Goal: Task Accomplishment & Management: Use online tool/utility

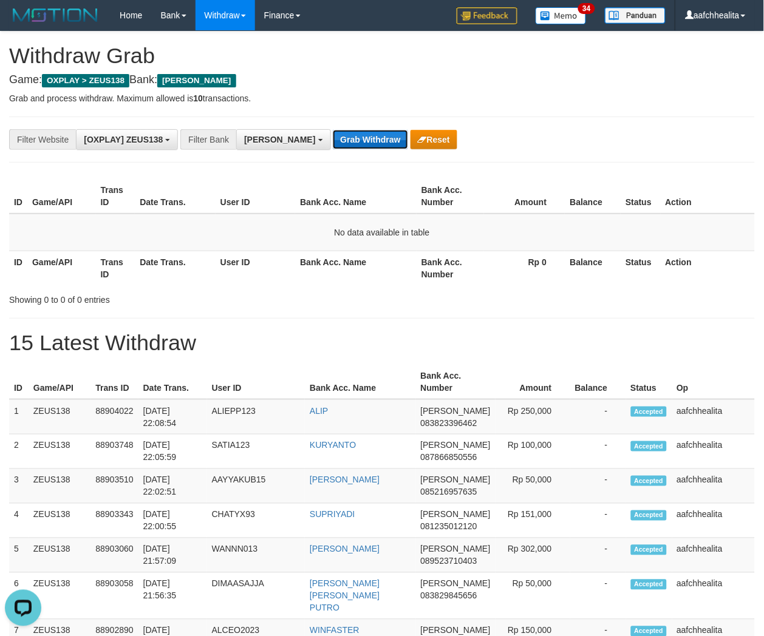
click at [333, 149] on button "Grab Withdraw" at bounding box center [370, 139] width 75 height 19
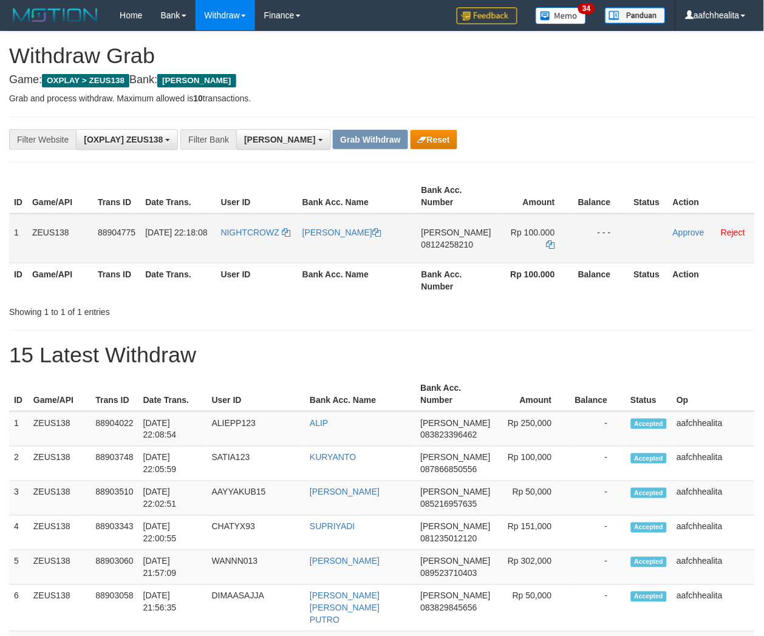
click at [286, 245] on td "NIGHTCROWZ" at bounding box center [256, 239] width 81 height 50
copy link "NIGHTCROWZ"
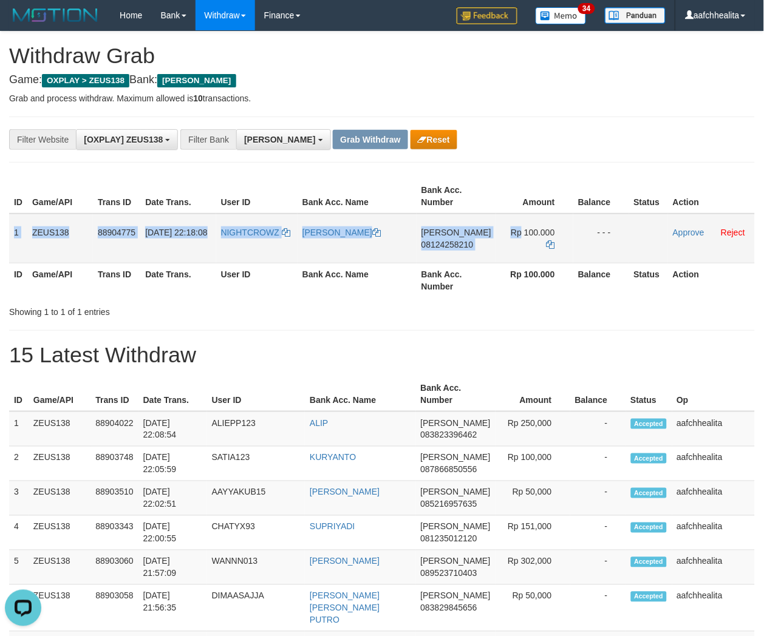
copy tr "1 ZEUS138 88904775 [DATE] 22:18:08 NIGHTCROWZ [PERSON_NAME] [PERSON_NAME] 08124…"
drag, startPoint x: 8, startPoint y: 229, endPoint x: 592, endPoint y: 239, distance: 584.1
click at [592, 239] on tr "1 ZEUS138 88904775 [DATE] 22:18:08 NIGHTCROWZ [PERSON_NAME] [PERSON_NAME] 08124…" at bounding box center [381, 239] width 745 height 50
click at [457, 245] on span "08124258210" at bounding box center [447, 245] width 52 height 10
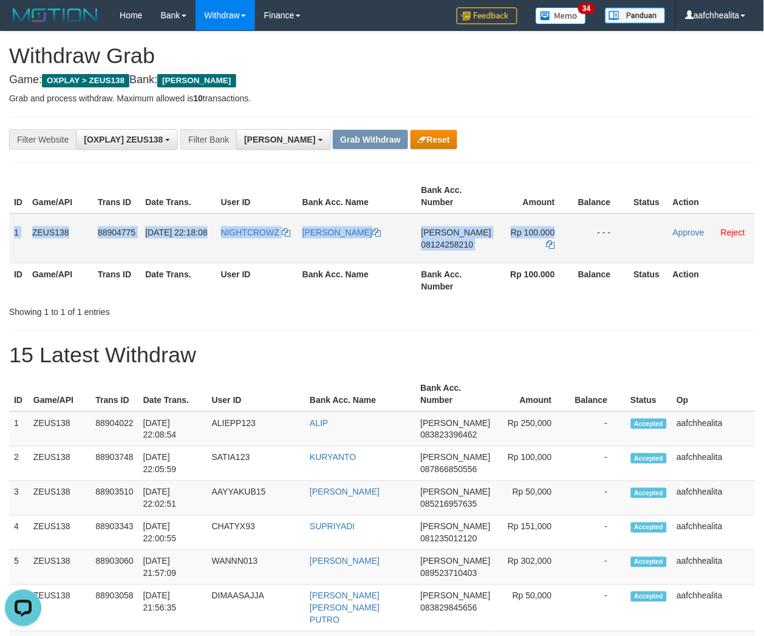
copy tr "1 ZEUS138 88904775 01/10/2025 22:18:08 NIGHTCROWZ JUAN MATTHEW TAMPI DANA 08124…"
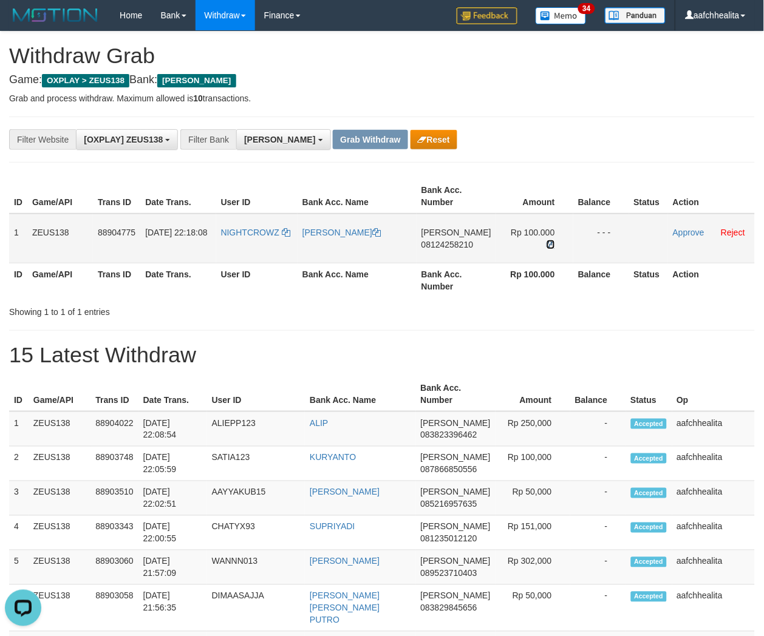
click at [546, 240] on icon at bounding box center [550, 244] width 8 height 8
click at [674, 228] on link "Approve" at bounding box center [689, 233] width 32 height 10
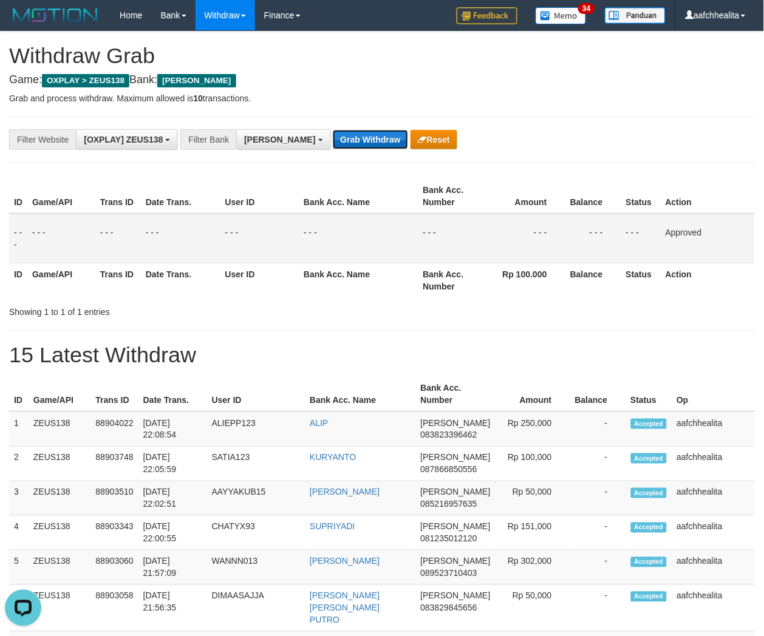
click at [333, 141] on button "Grab Withdraw" at bounding box center [370, 139] width 75 height 19
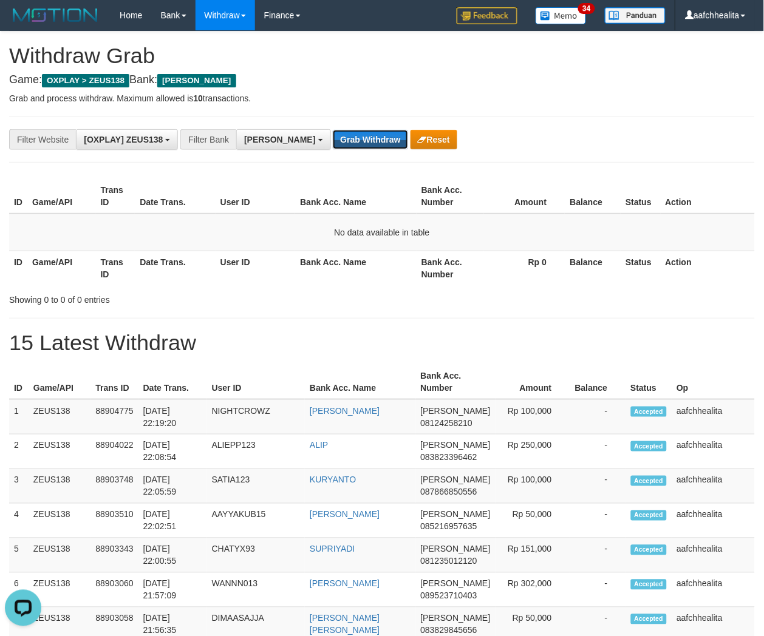
click at [333, 141] on button "Grab Withdraw" at bounding box center [370, 139] width 75 height 19
drag, startPoint x: 0, startPoint y: 0, endPoint x: 322, endPoint y: 141, distance: 352.0
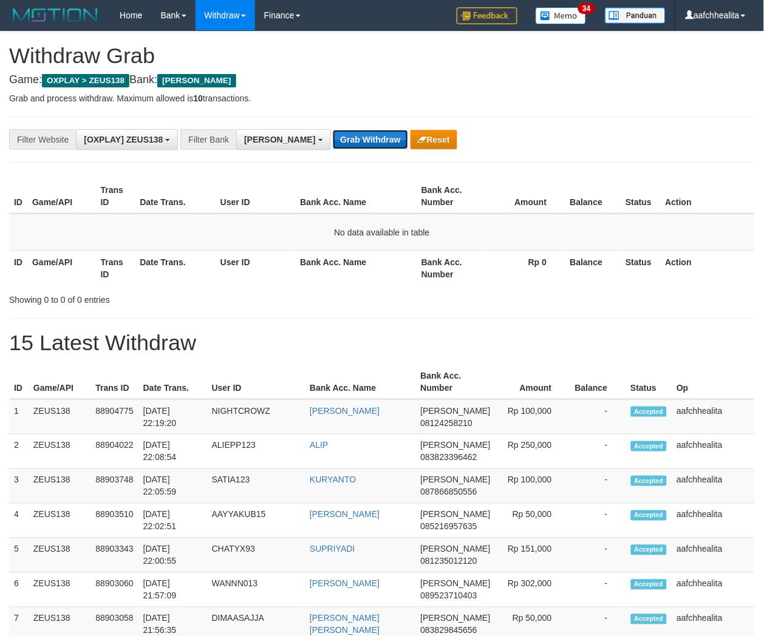
click at [333, 141] on button "Grab Withdraw" at bounding box center [370, 139] width 75 height 19
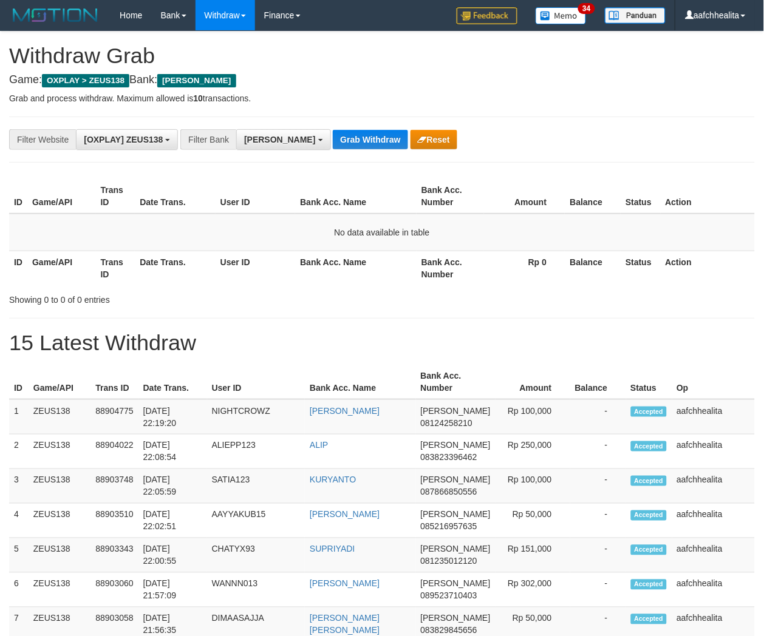
scroll to position [174, 0]
click at [333, 141] on button "Grab Withdraw" at bounding box center [370, 139] width 75 height 19
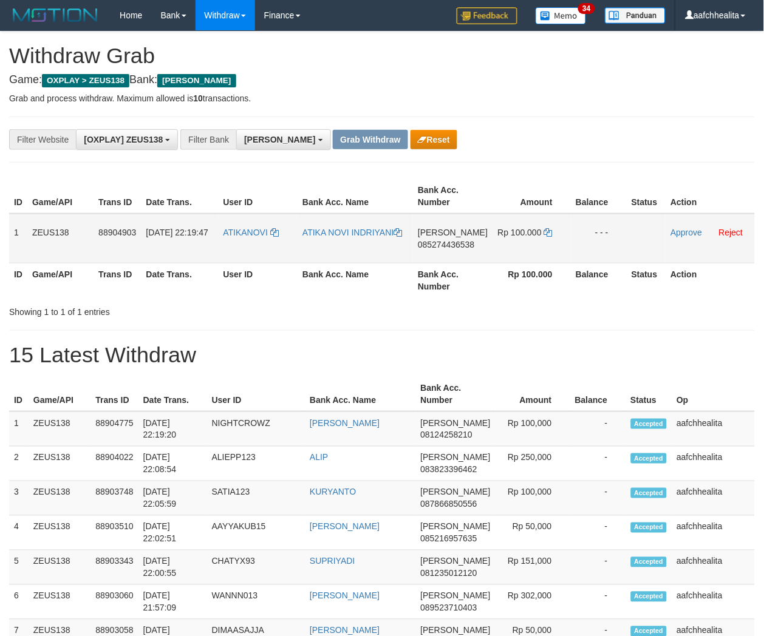
click at [243, 251] on td "ATIKANOVI" at bounding box center [258, 239] width 80 height 50
click at [246, 250] on td "ATIKANOVI" at bounding box center [258, 239] width 80 height 50
copy link "ATIKANOVI"
copy tr "1 ZEUS138 88904903 01/10/2025 22:19:47 ATIKANOVI ATIKA NOVI INDRIYANI"
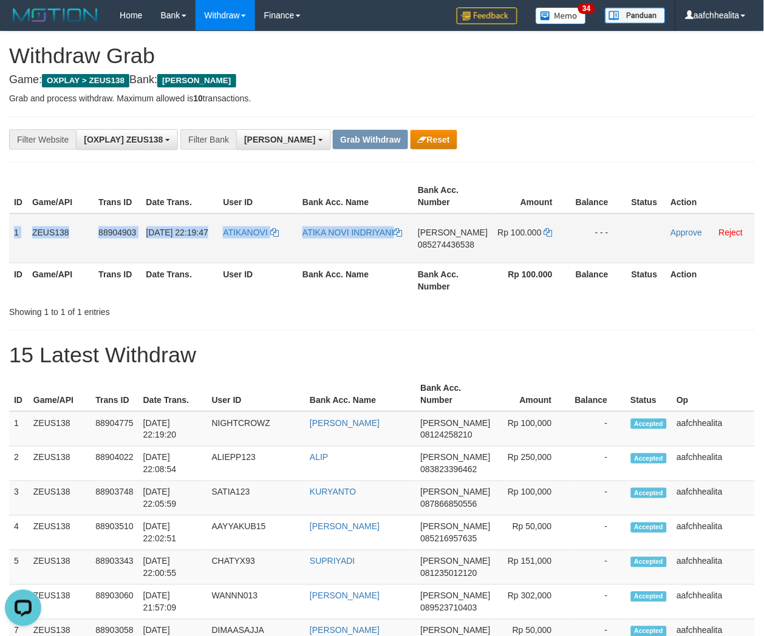
copy tr "1 ZEUS138 88904903 01/10/2025 22:19:47 ATIKANOVI ATIKA NOVI INDRIYANI DANA 0852…"
drag, startPoint x: 9, startPoint y: 235, endPoint x: 603, endPoint y: 243, distance: 593.8
click at [603, 243] on tr "1 ZEUS138 88904903 01/10/2025 22:19:47 ATIKANOVI ATIKA NOVI INDRIYANI DANA 0852…" at bounding box center [381, 239] width 745 height 50
click at [460, 247] on td "DANA 085274436538" at bounding box center [453, 239] width 80 height 50
click at [457, 246] on span "085274436538" at bounding box center [446, 245] width 56 height 10
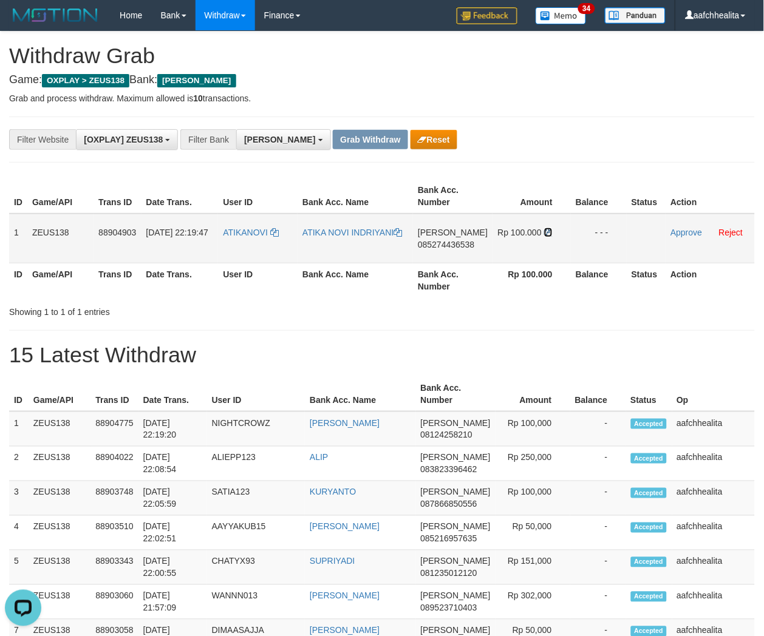
click at [544, 231] on icon at bounding box center [548, 232] width 8 height 8
click at [545, 231] on icon at bounding box center [548, 232] width 8 height 8
click at [679, 234] on link "Approve" at bounding box center [686, 233] width 32 height 10
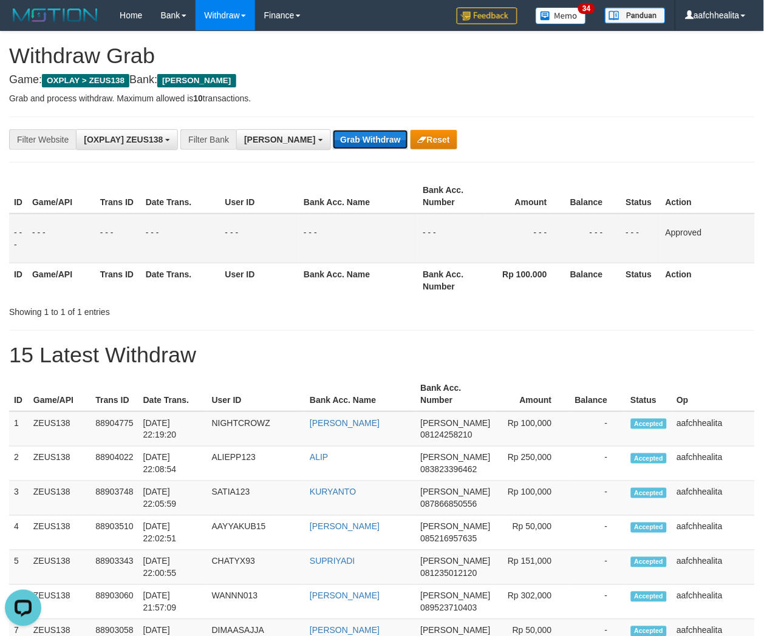
click at [333, 141] on button "Grab Withdraw" at bounding box center [370, 139] width 75 height 19
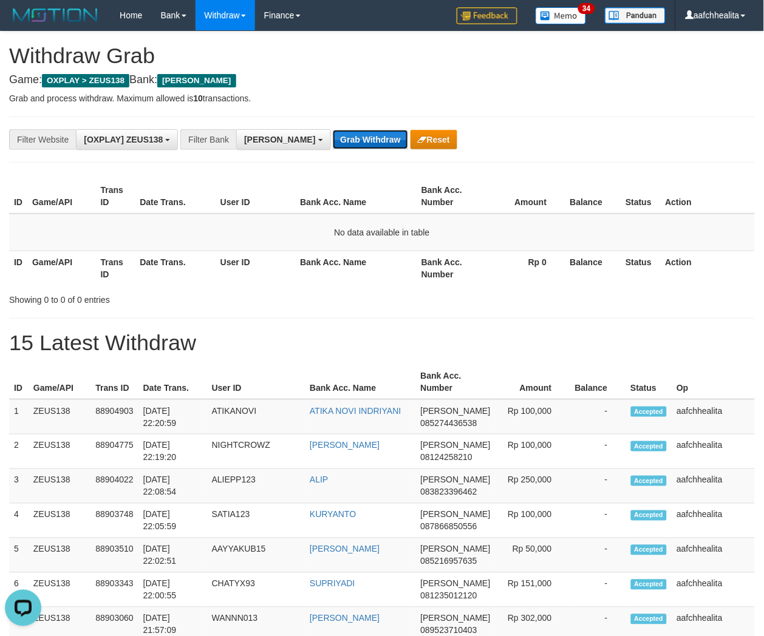
click at [333, 137] on button "Grab Withdraw" at bounding box center [370, 139] width 75 height 19
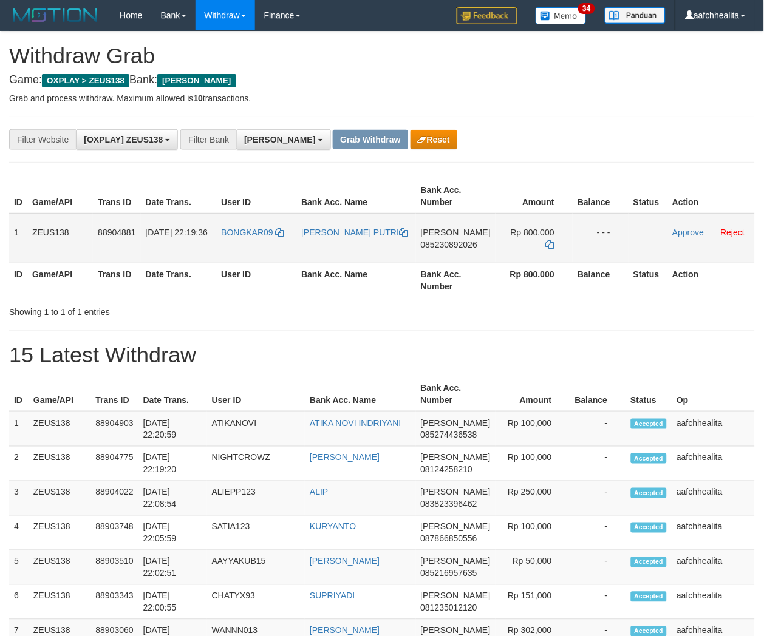
click at [262, 246] on td "BONGKAR09" at bounding box center [256, 239] width 80 height 50
copy link "BONGKAR09"
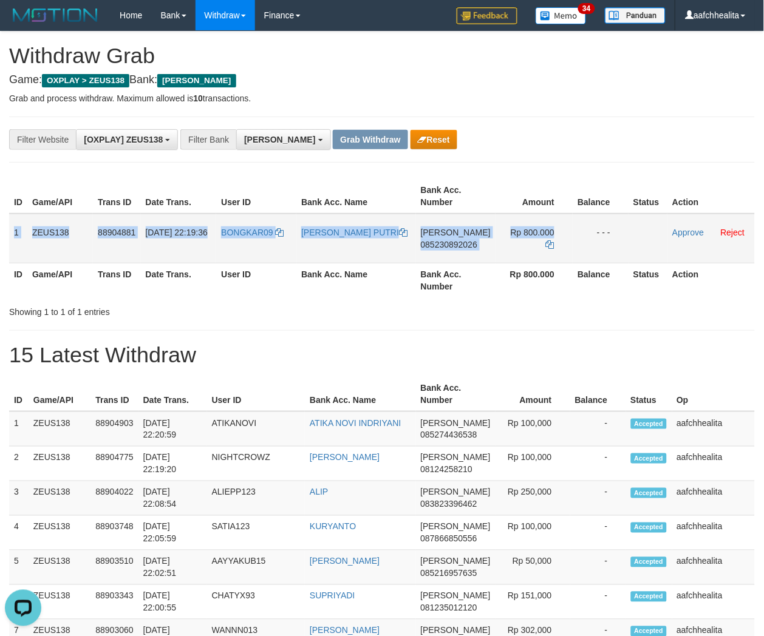
copy tr "1 ZEUS138 88904881 01/10/2025 22:19:36 BONGKAR09 LOLA JENIA INTAN PUTRI DANA 08…"
drag, startPoint x: 8, startPoint y: 229, endPoint x: 633, endPoint y: 223, distance: 624.7
click at [633, 223] on tr "1 ZEUS138 88904881 01/10/2025 22:19:36 BONGKAR09 LOLA JENIA INTAN PUTRI DANA 08…" at bounding box center [381, 239] width 745 height 50
click at [463, 244] on span "085230892026" at bounding box center [449, 245] width 56 height 10
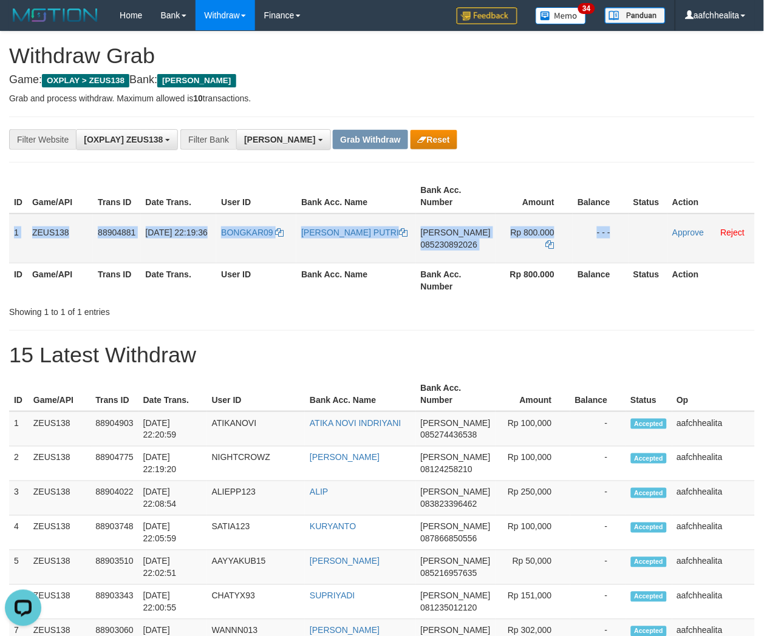
copy tr "1 ZEUS138 88904881 01/10/2025 22:19:36 BONGKAR09 LOLA JENIA INTAN PUTRI DANA 08…"
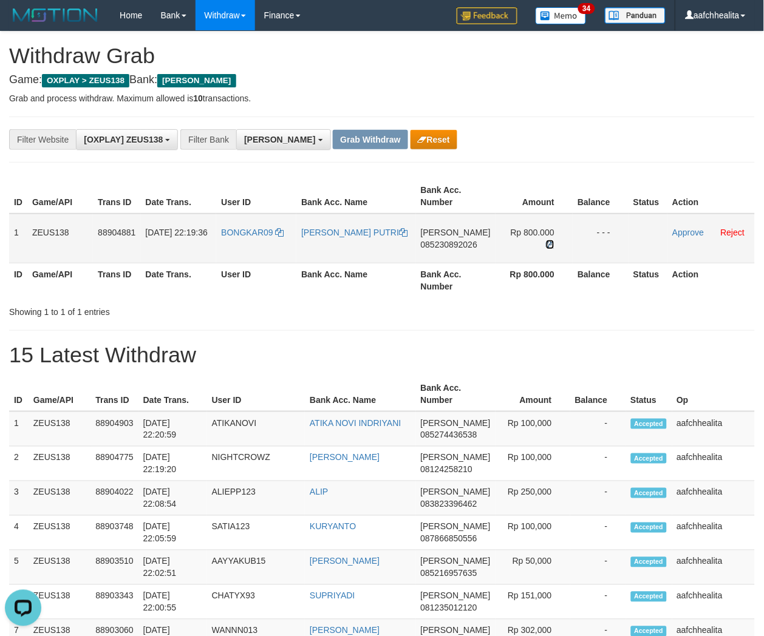
click at [546, 240] on icon at bounding box center [550, 244] width 8 height 8
click at [678, 231] on link "Approve" at bounding box center [688, 233] width 32 height 10
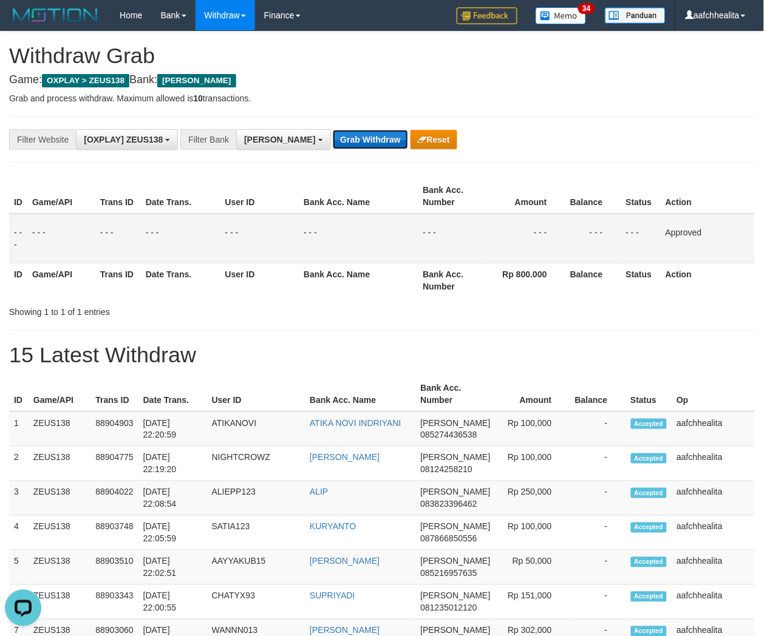
click at [333, 135] on button "Grab Withdraw" at bounding box center [370, 139] width 75 height 19
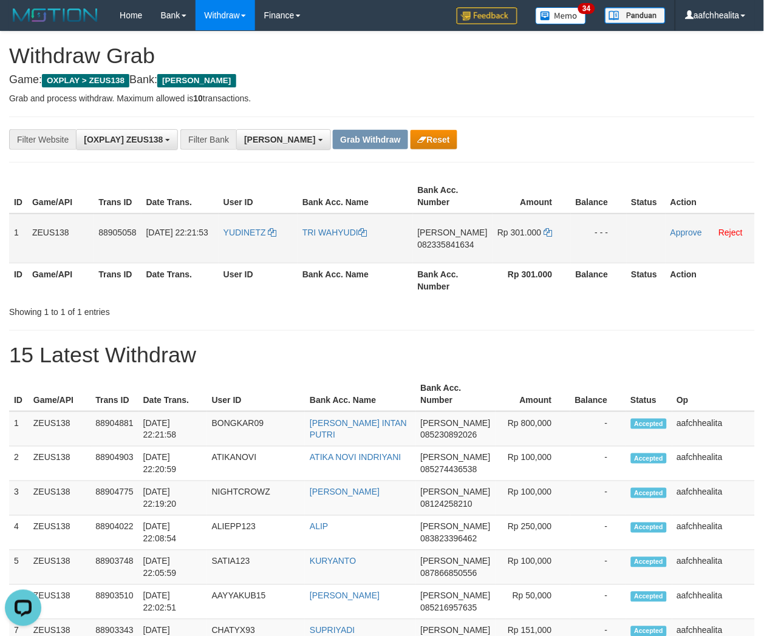
click at [269, 243] on td "YUDINETZ" at bounding box center [258, 239] width 79 height 50
copy link "YUDINETZ"
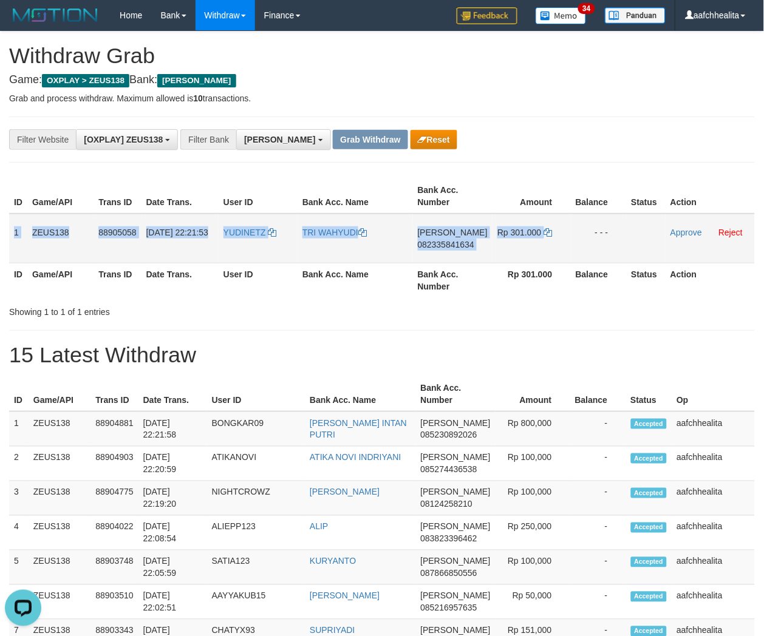
copy tr "1 ZEUS138 88905058 01/10/2025 22:21:53 YUDINETZ TRI WAHYUDI DANA 082335841634 R…"
drag, startPoint x: 8, startPoint y: 223, endPoint x: 654, endPoint y: 243, distance: 646.2
click at [654, 243] on tr "1 ZEUS138 88905058 01/10/2025 22:21:53 YUDINETZ TRI WAHYUDI DANA 082335841634 R…" at bounding box center [381, 239] width 745 height 50
click at [458, 243] on span "082335841634" at bounding box center [446, 245] width 56 height 10
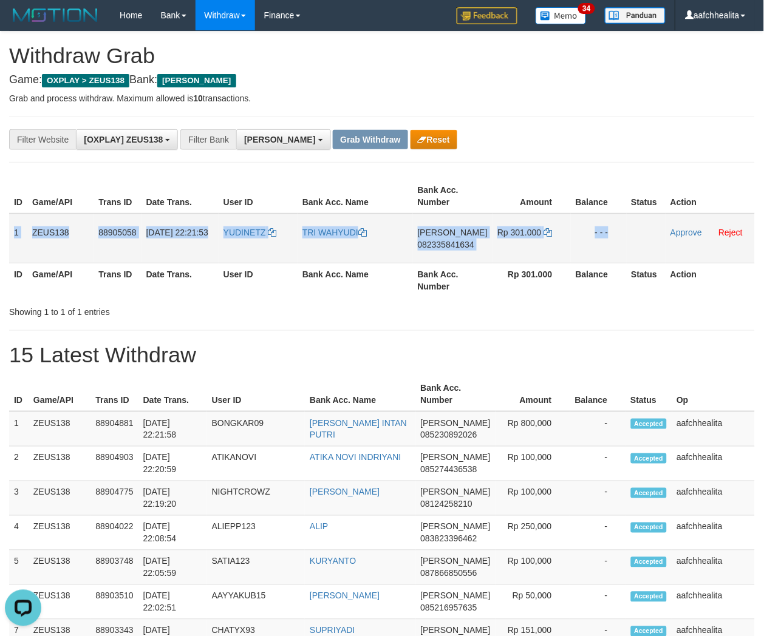
copy tr "1 ZEUS138 88905058 01/10/2025 22:21:53 YUDINETZ TRI WAHYUDI DANA 082335841634 R…"
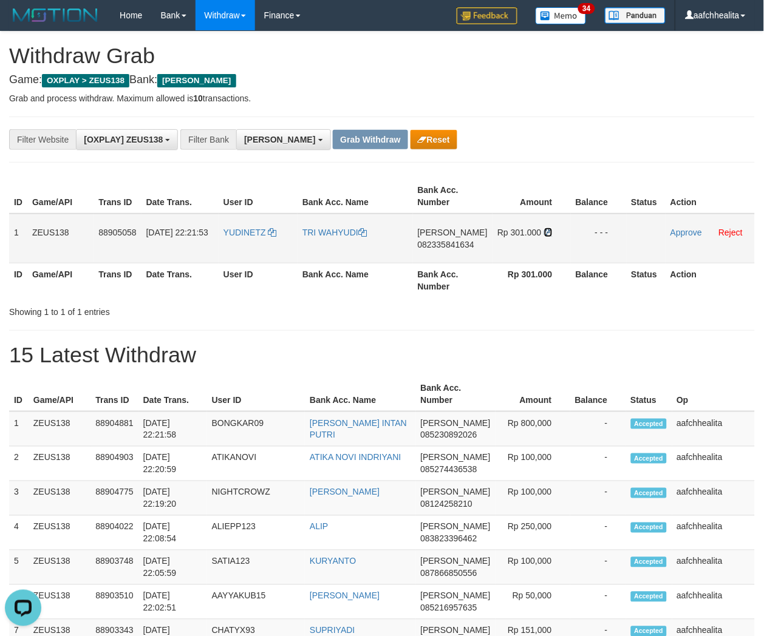
click at [548, 233] on icon at bounding box center [548, 232] width 8 height 8
click at [677, 231] on link "Approve" at bounding box center [686, 233] width 32 height 10
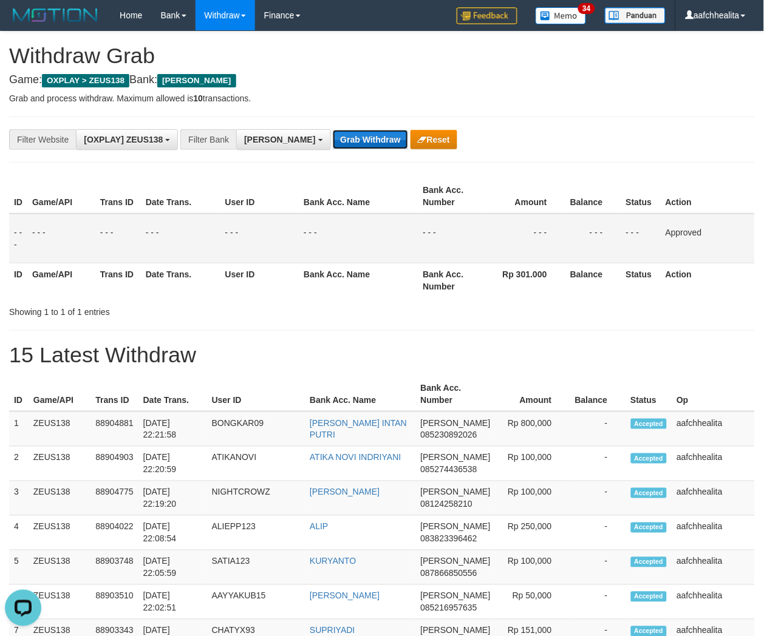
click at [333, 138] on button "Grab Withdraw" at bounding box center [370, 139] width 75 height 19
click at [333, 141] on button "Grab Withdraw" at bounding box center [370, 139] width 75 height 19
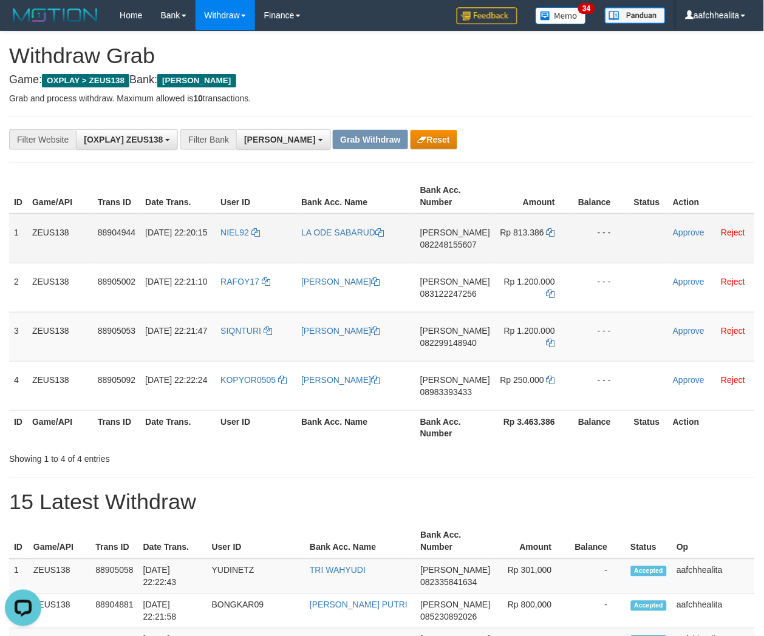
click at [239, 250] on td "NIEL92" at bounding box center [256, 239] width 81 height 50
copy link "NIEL92"
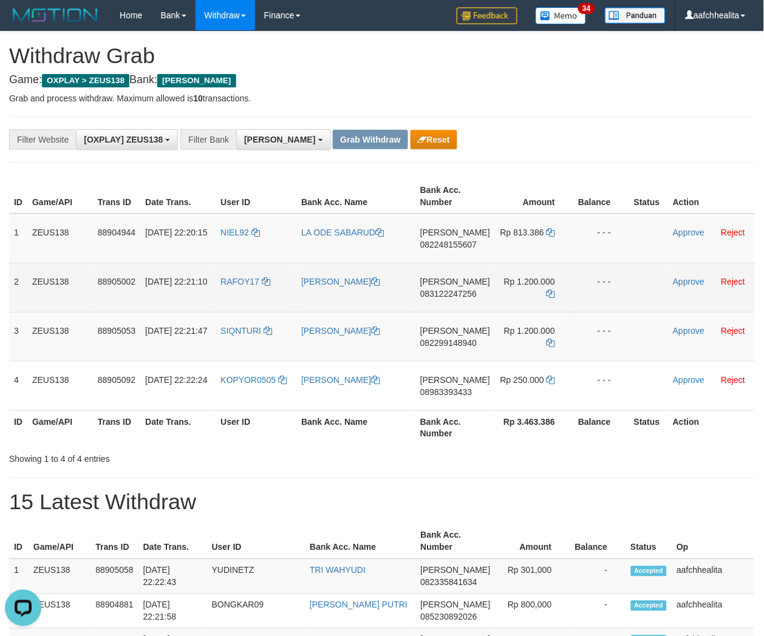
click at [248, 293] on td "RAFOY17" at bounding box center [256, 287] width 81 height 49
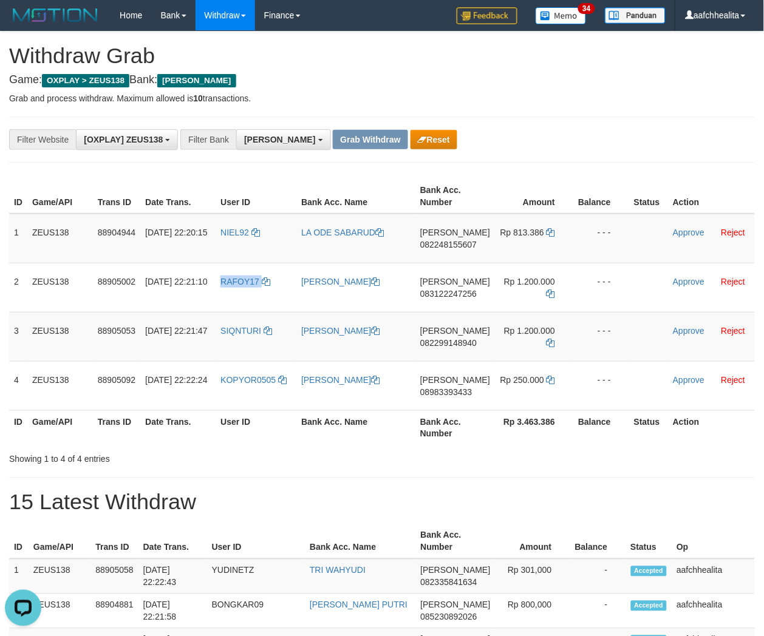
copy link "RAFOY17"
click at [261, 344] on td "SIQNTURI" at bounding box center [256, 336] width 81 height 49
copy link "SIQNTURI"
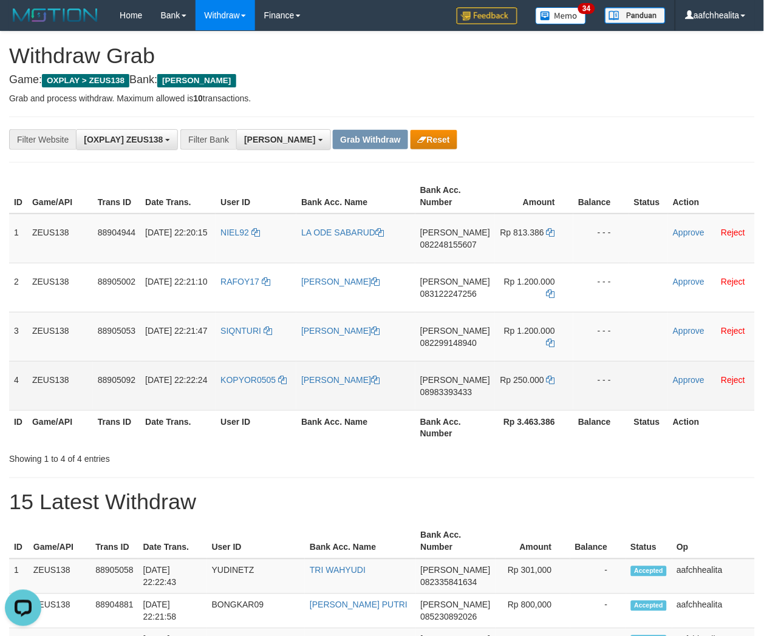
click at [276, 399] on td "KOPYOR0505" at bounding box center [256, 385] width 81 height 49
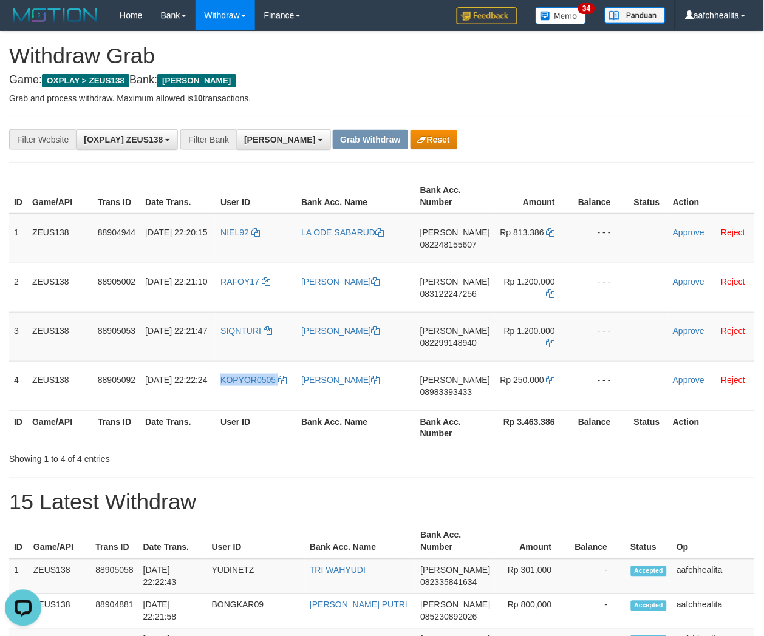
copy link "KOPYOR0505"
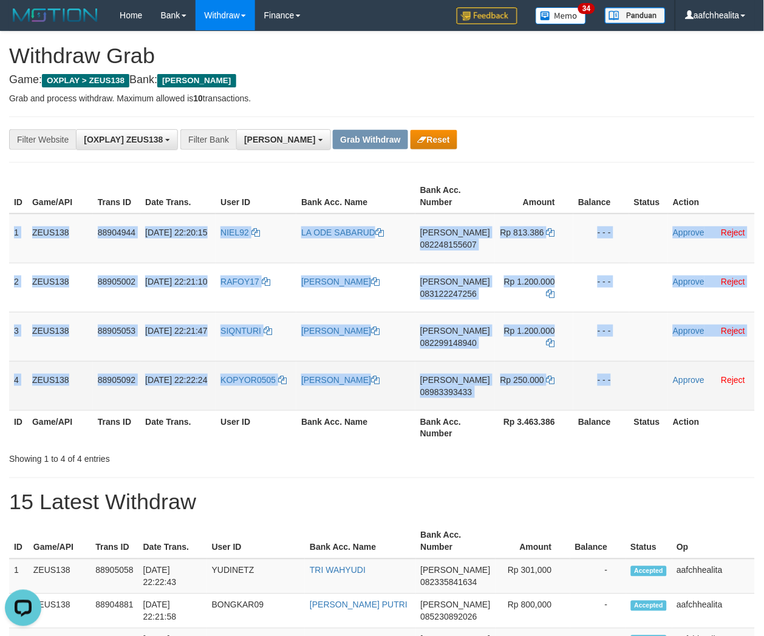
copy tbody "1 ZEUS138 88904944 01/10/2025 22:20:15 NIEL92 LA ODE SABARUD DANA 082248155607 …"
drag, startPoint x: 8, startPoint y: 231, endPoint x: 672, endPoint y: 402, distance: 685.1
click at [673, 401] on tbody "1 ZEUS138 88904944 01/10/2025 22:20:15 NIEL92 LA ODE SABARUD DANA 082248155607 …" at bounding box center [381, 312] width 745 height 197
copy tbody "1 ZEUS138 88904944 01/10/2025 22:20:15 NIEL92 LA ODE SABARUD DANA 082248155607 …"
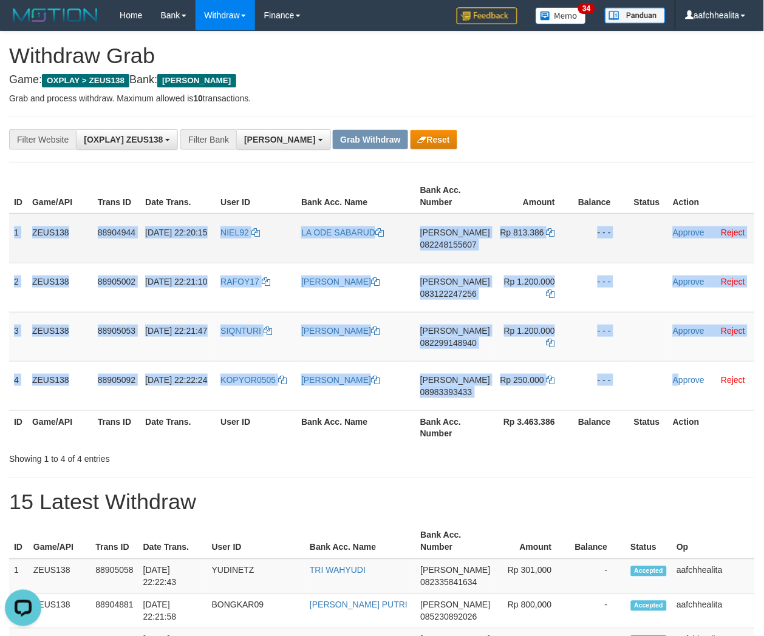
click at [449, 248] on td "DANA 082248155607" at bounding box center [455, 239] width 80 height 50
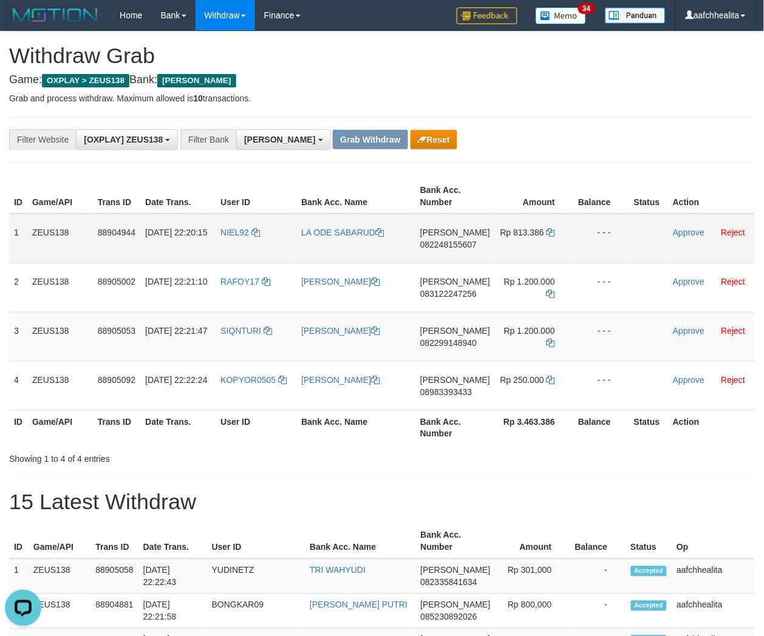
click at [450, 244] on span "082248155607" at bounding box center [448, 245] width 56 height 10
click at [549, 231] on icon at bounding box center [550, 232] width 8 height 8
click at [684, 233] on link "Approve" at bounding box center [689, 233] width 32 height 10
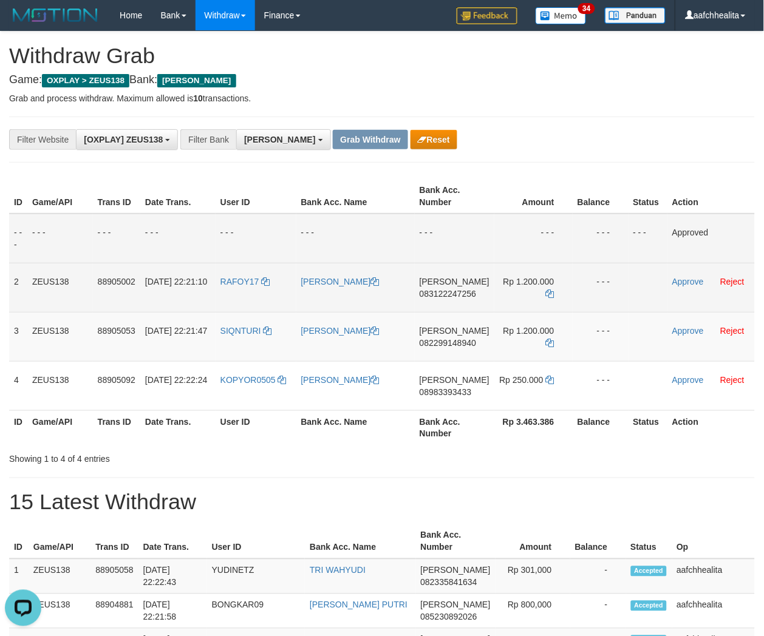
click at [447, 294] on span "083122247256" at bounding box center [447, 294] width 56 height 10
click at [547, 290] on icon at bounding box center [550, 294] width 8 height 8
click at [681, 280] on link "Approve" at bounding box center [688, 282] width 32 height 10
click at [463, 341] on span "082299148940" at bounding box center [447, 343] width 56 height 10
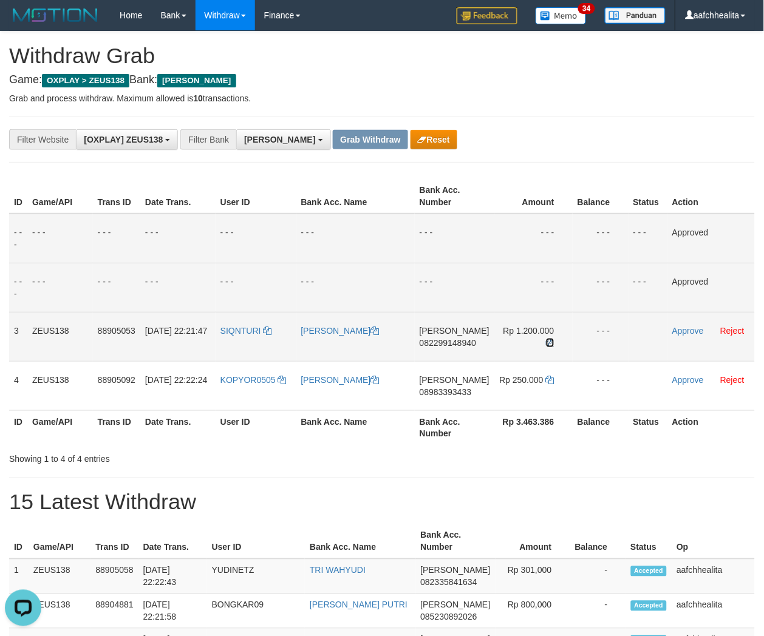
click at [546, 339] on icon at bounding box center [550, 343] width 8 height 8
click at [680, 334] on link "Approve" at bounding box center [688, 331] width 32 height 10
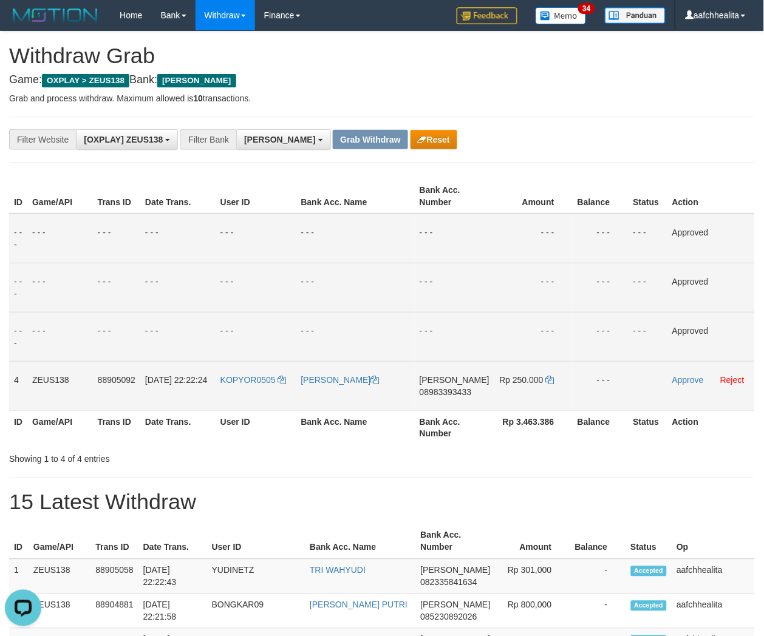
click at [455, 387] on span "08983393433" at bounding box center [445, 392] width 52 height 10
click at [548, 377] on icon at bounding box center [550, 380] width 8 height 8
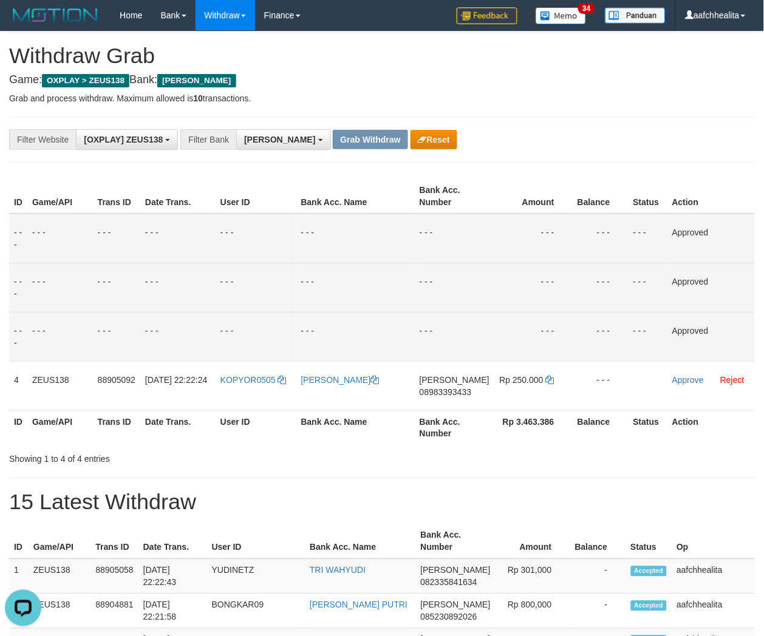
click at [689, 99] on p "Grab and process withdraw. Maximum allowed is 10 transactions." at bounding box center [381, 98] width 745 height 12
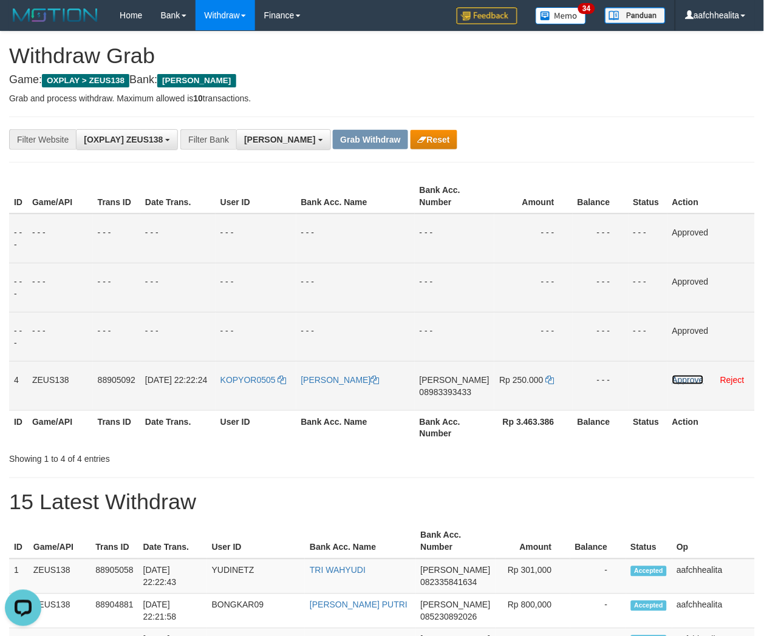
click at [682, 379] on link "Approve" at bounding box center [688, 380] width 32 height 10
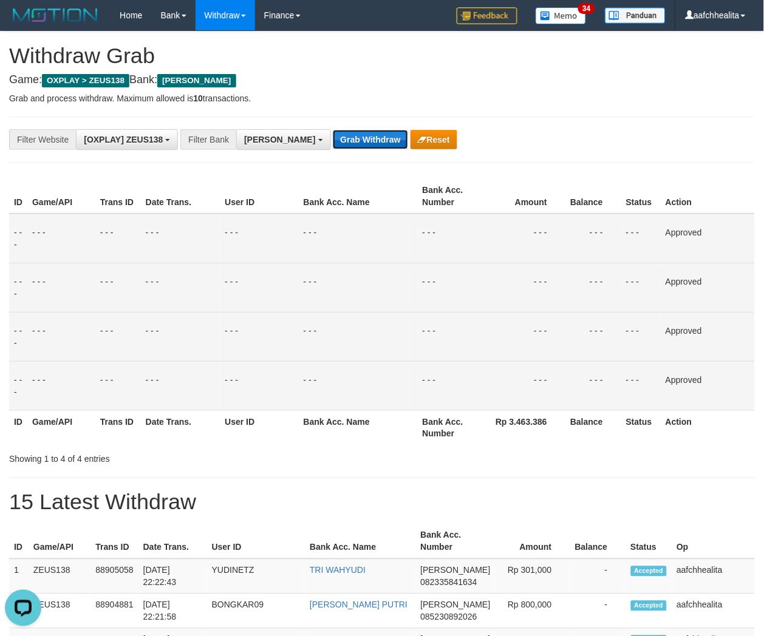
drag, startPoint x: 318, startPoint y: 129, endPoint x: 320, endPoint y: 137, distance: 7.5
click at [333, 130] on button "Grab Withdraw" at bounding box center [370, 139] width 75 height 19
click at [333, 136] on button "Grab Withdraw" at bounding box center [370, 139] width 75 height 19
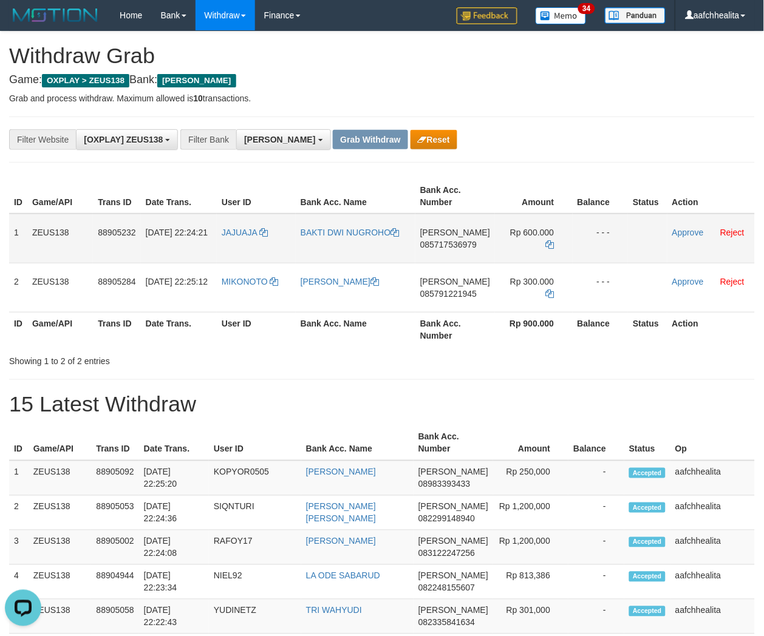
click at [259, 246] on td "JAJUAJA" at bounding box center [256, 239] width 79 height 50
copy span "JAJUAJA"
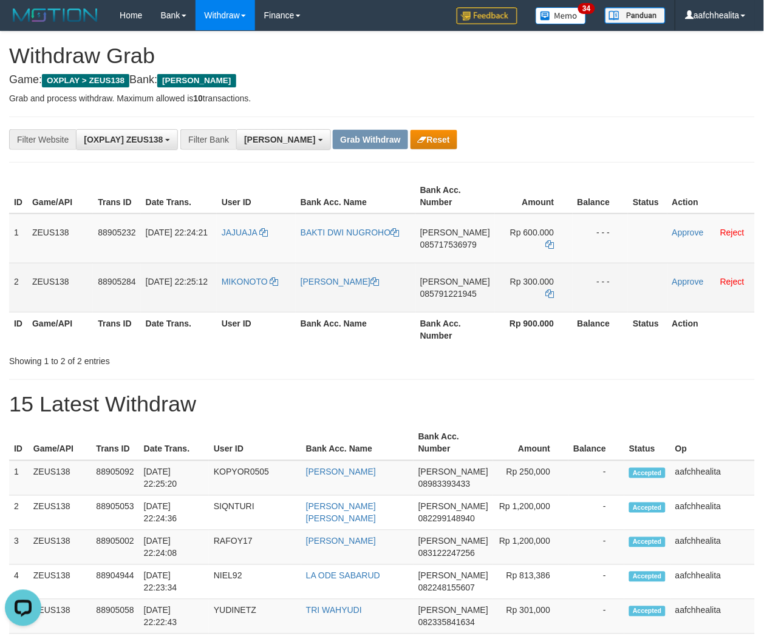
click at [250, 307] on td "MIKONOTO" at bounding box center [256, 287] width 79 height 49
click at [250, 304] on td "MIKONOTO" at bounding box center [256, 287] width 79 height 49
copy link "MIKONOTO"
click at [250, 304] on td "MIKONOTO" at bounding box center [256, 287] width 79 height 49
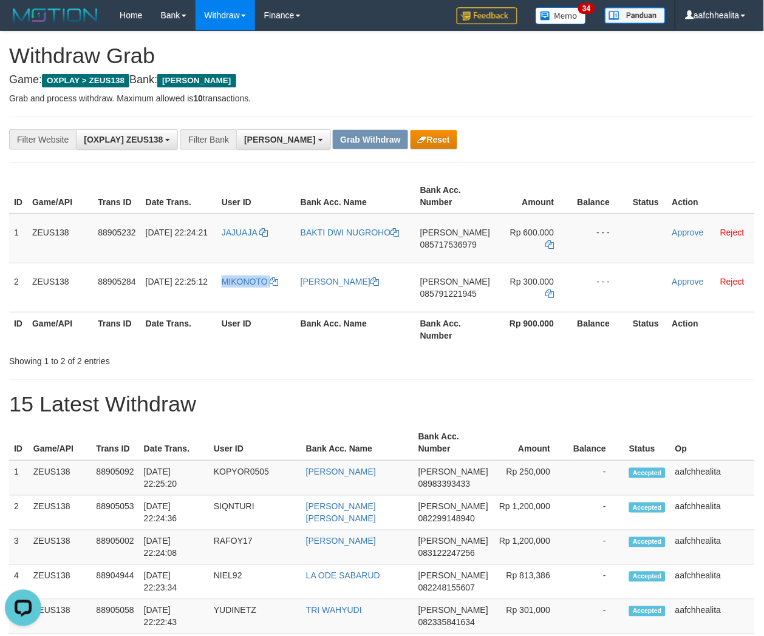
copy link "MIKONOTO"
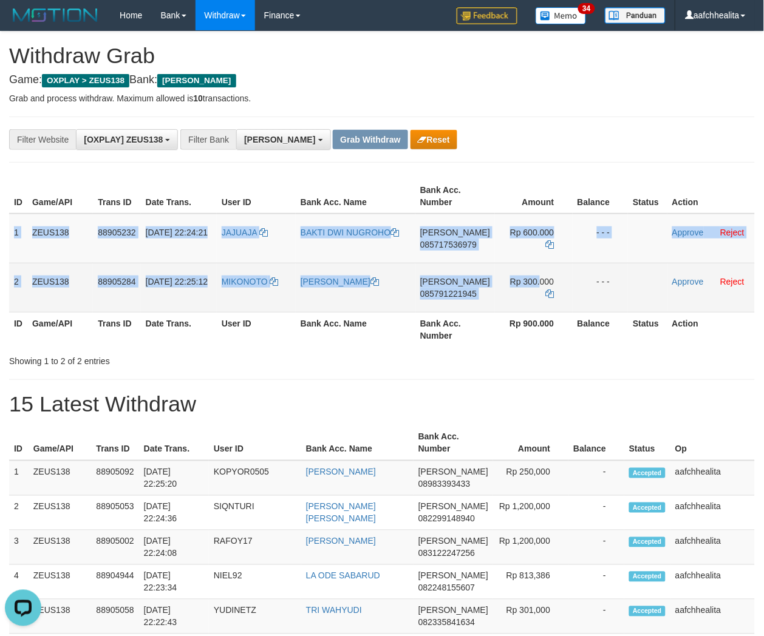
copy tbody "1 ZEUS138 88905232 01/10/2025 22:24:21 JAJUAJA BAKTI DWI NUGROHO DANA 085717536…"
drag, startPoint x: 13, startPoint y: 229, endPoint x: 605, endPoint y: 293, distance: 594.8
click at [605, 293] on tbody "1 ZEUS138 88905232 01/10/2025 22:24:21 JAJUAJA BAKTI DWI NUGROHO DANA 085717536…" at bounding box center [381, 263] width 745 height 99
copy tbody "1 ZEUS138 88905232 01/10/2025 22:24:21 JAJUAJA BAKTI DWI NUGROHO DANA 085717536…"
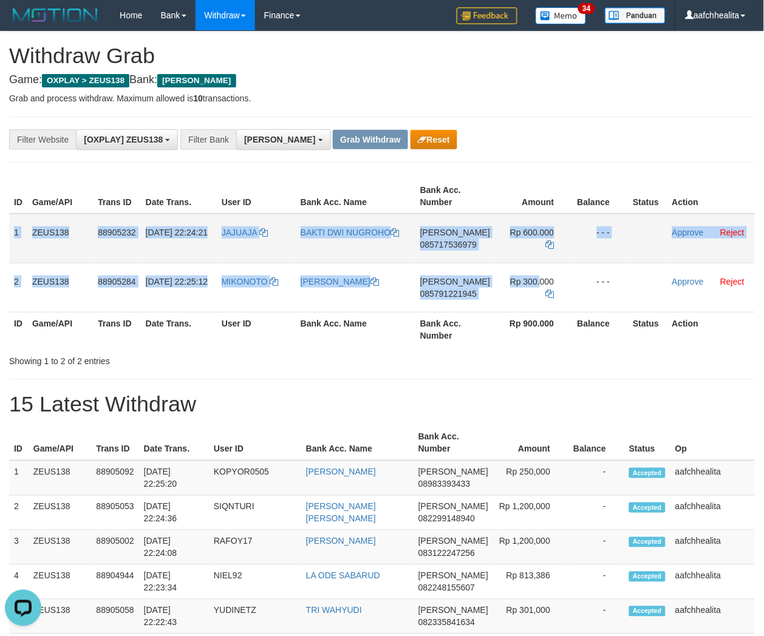
click at [457, 246] on span "085717536979" at bounding box center [448, 245] width 56 height 10
copy tbody "1 ZEUS138 88905232 01/10/2025 22:24:21 JAJUAJA BAKTI DWI NUGROHO DANA 085717536…"
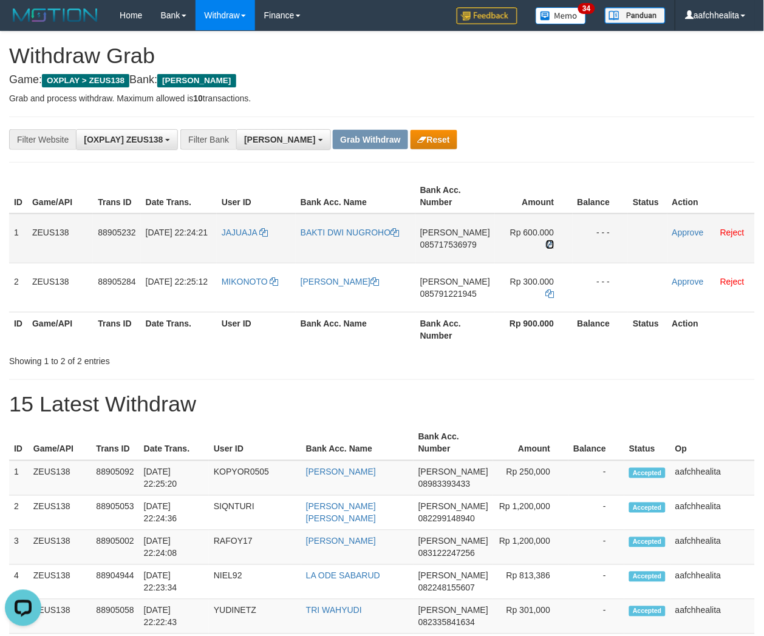
click at [548, 240] on icon at bounding box center [550, 244] width 8 height 8
click at [680, 229] on link "Approve" at bounding box center [688, 233] width 32 height 10
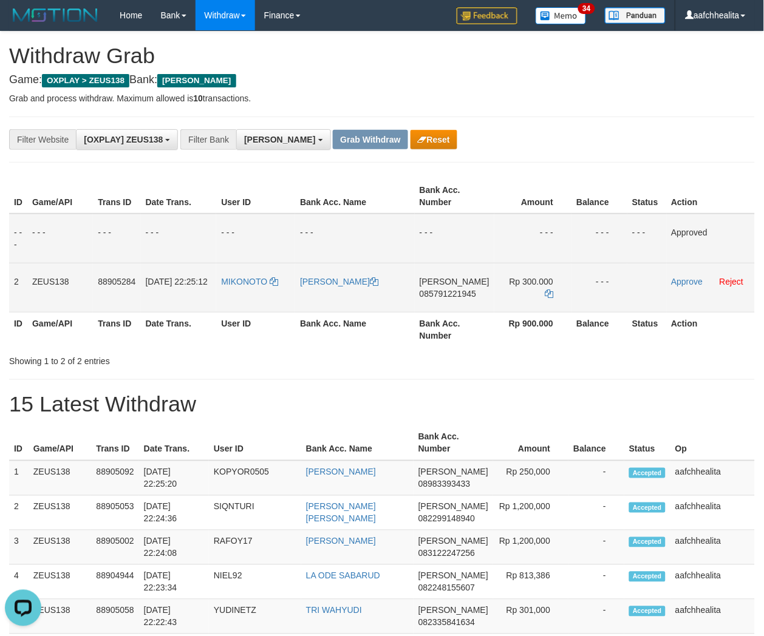
click at [452, 292] on span "085791221945" at bounding box center [447, 294] width 56 height 10
click at [548, 290] on icon at bounding box center [549, 294] width 8 height 8
click at [687, 280] on link "Approve" at bounding box center [687, 282] width 32 height 10
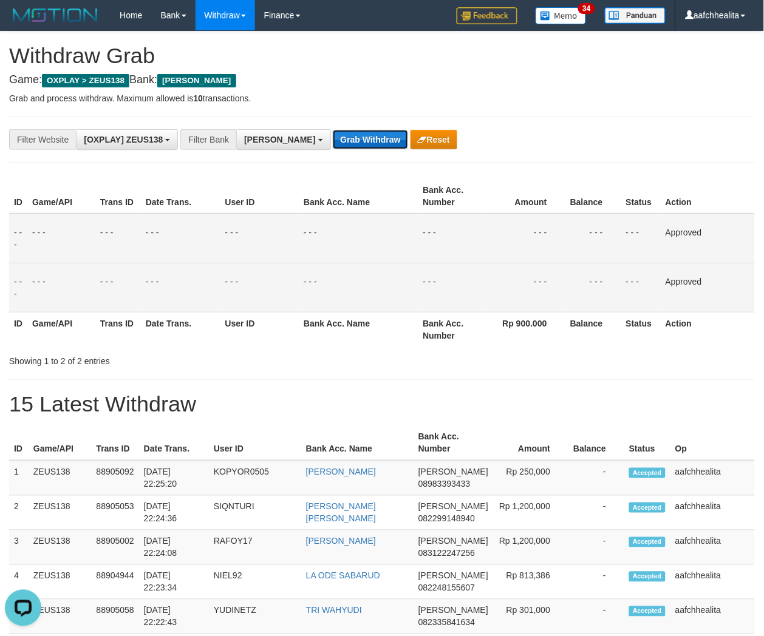
click at [333, 141] on button "Grab Withdraw" at bounding box center [370, 139] width 75 height 19
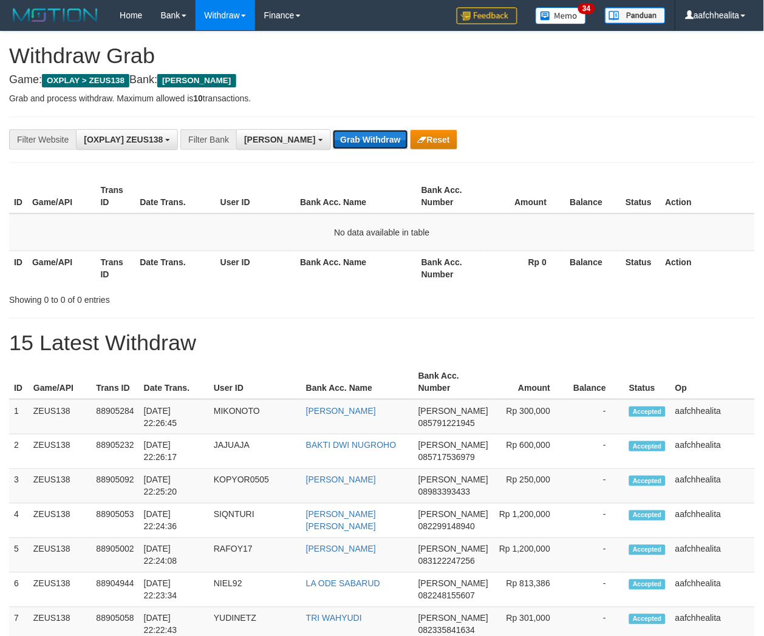
click at [333, 144] on button "Grab Withdraw" at bounding box center [370, 139] width 75 height 19
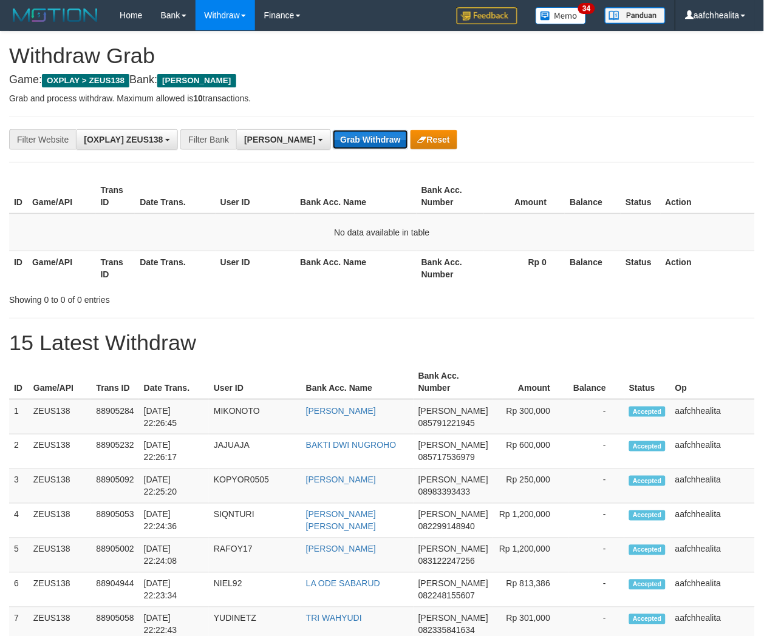
click at [333, 144] on button "Grab Withdraw" at bounding box center [370, 139] width 75 height 19
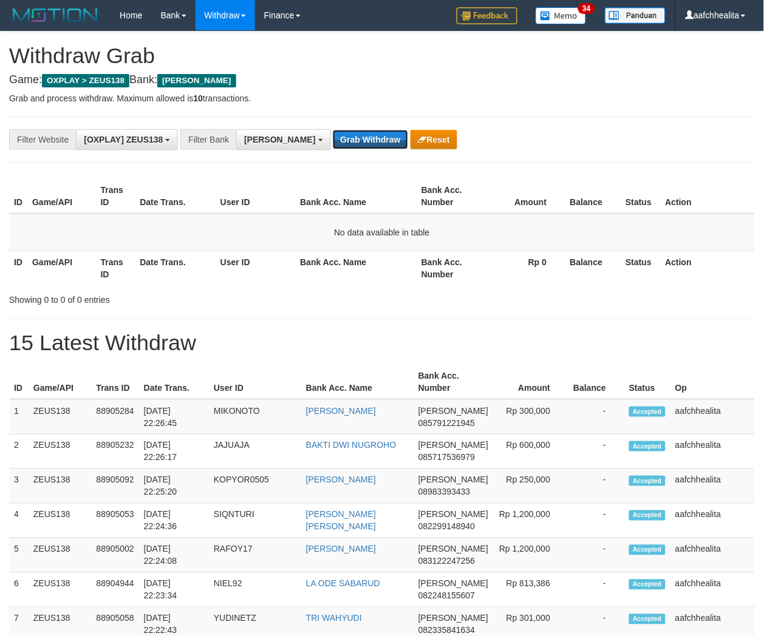
click at [333, 144] on button "Grab Withdraw" at bounding box center [370, 139] width 75 height 19
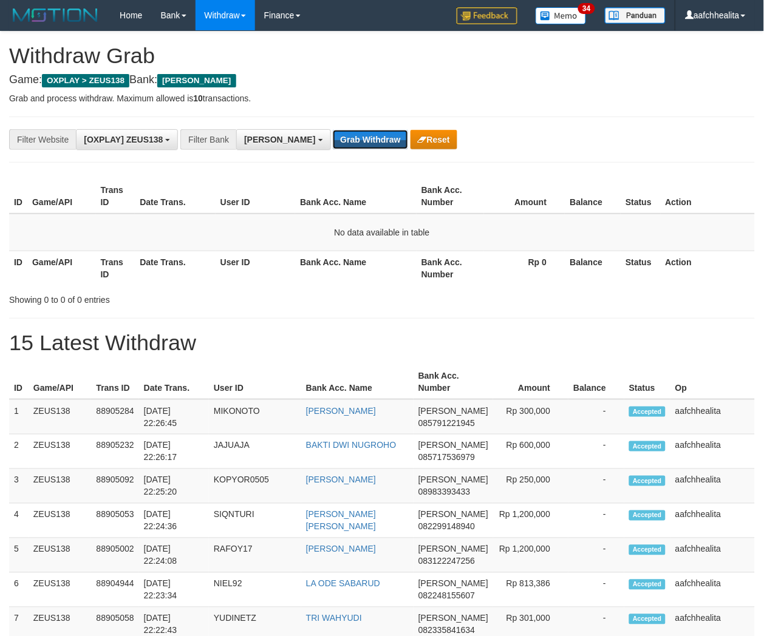
click at [333, 144] on button "Grab Withdraw" at bounding box center [370, 139] width 75 height 19
drag, startPoint x: 0, startPoint y: 0, endPoint x: 328, endPoint y: 144, distance: 358.6
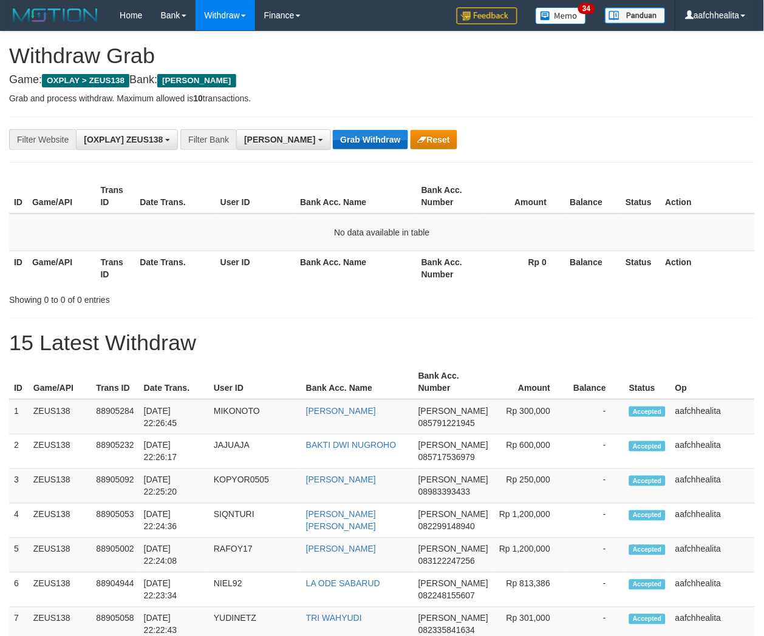
click at [333, 144] on button "Grab Withdraw" at bounding box center [370, 139] width 75 height 19
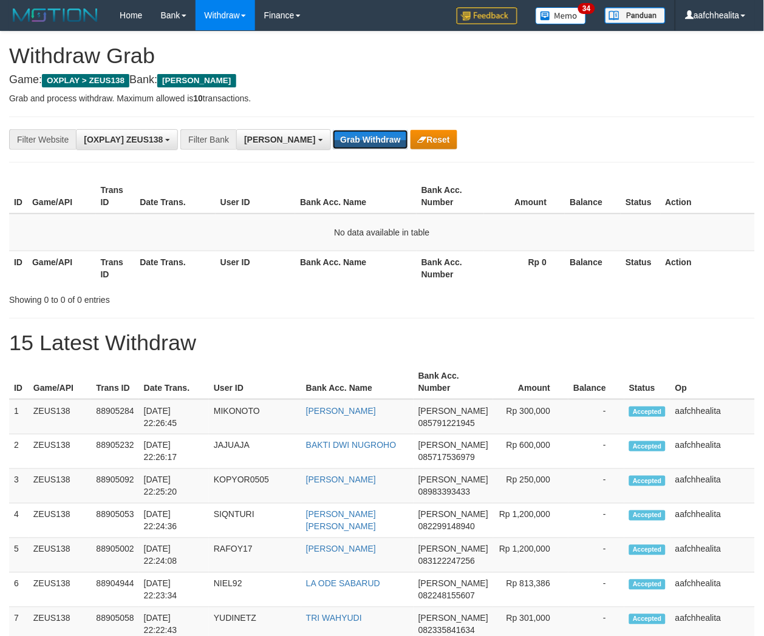
click at [333, 144] on button "Grab Withdraw" at bounding box center [370, 139] width 75 height 19
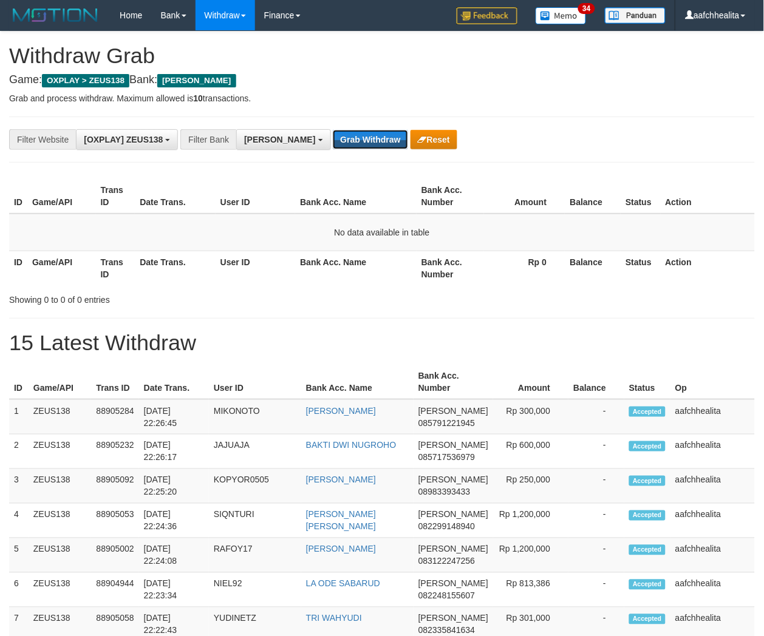
click at [333, 144] on button "Grab Withdraw" at bounding box center [370, 139] width 75 height 19
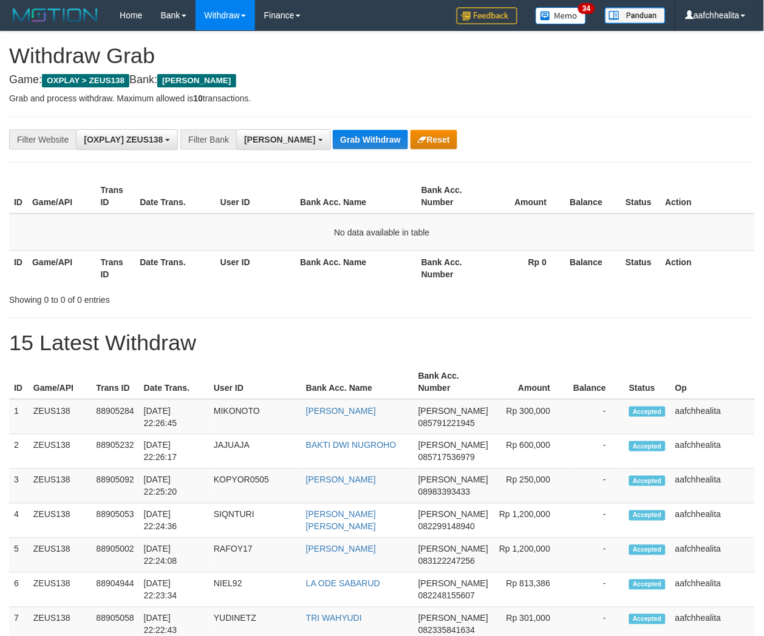
click at [333, 144] on button "Grab Withdraw" at bounding box center [370, 139] width 75 height 19
drag, startPoint x: 0, startPoint y: 0, endPoint x: 328, endPoint y: 144, distance: 358.6
click at [333, 144] on button "Grab Withdraw" at bounding box center [370, 139] width 75 height 19
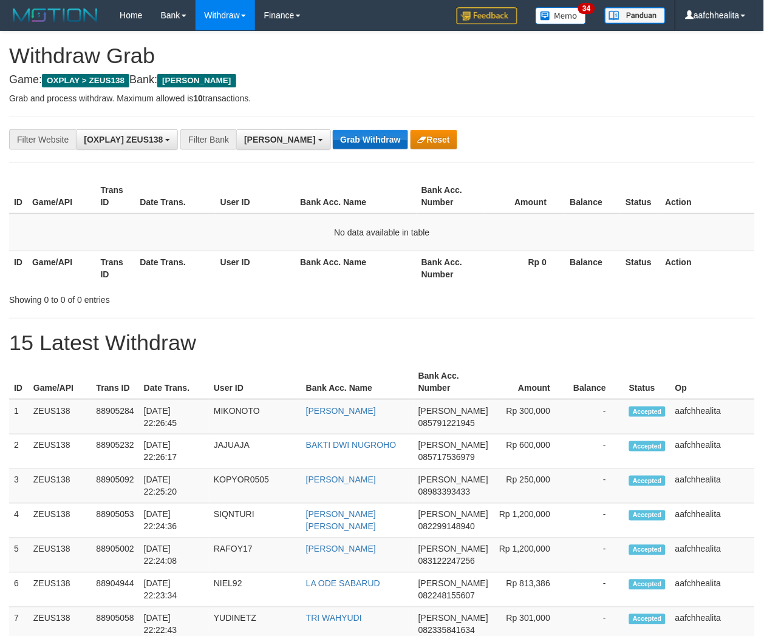
click at [333, 144] on button "Grab Withdraw" at bounding box center [370, 139] width 75 height 19
click at [338, 137] on button "Grab Withdraw" at bounding box center [370, 139] width 75 height 19
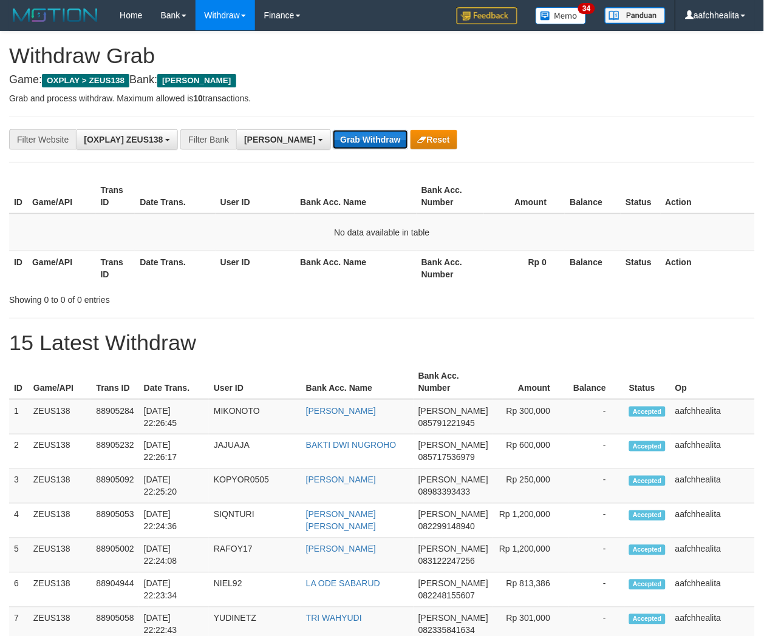
click at [338, 137] on button "Grab Withdraw" at bounding box center [370, 139] width 75 height 19
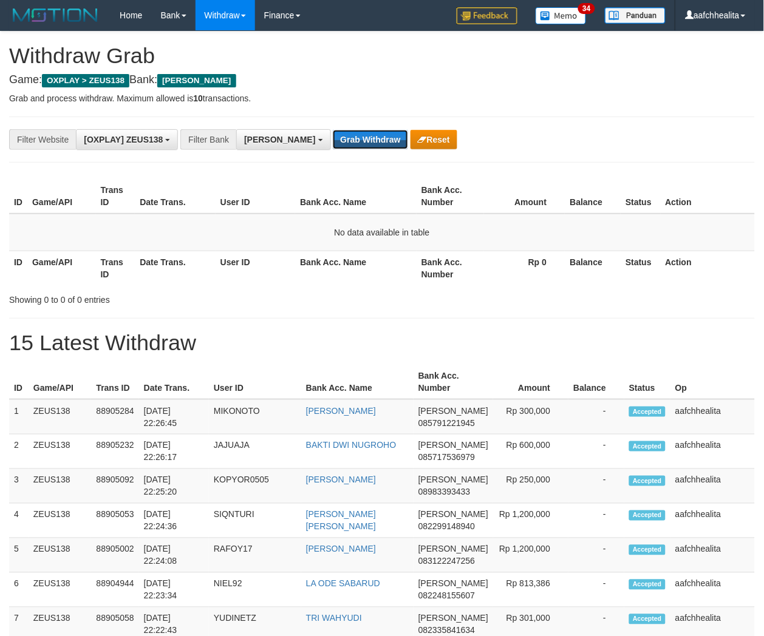
click at [338, 137] on button "Grab Withdraw" at bounding box center [370, 139] width 75 height 19
click at [339, 135] on button "Grab Withdraw" at bounding box center [370, 139] width 75 height 19
click at [348, 132] on button "Grab Withdraw" at bounding box center [370, 139] width 75 height 19
click at [347, 132] on button "Grab Withdraw" at bounding box center [370, 139] width 75 height 19
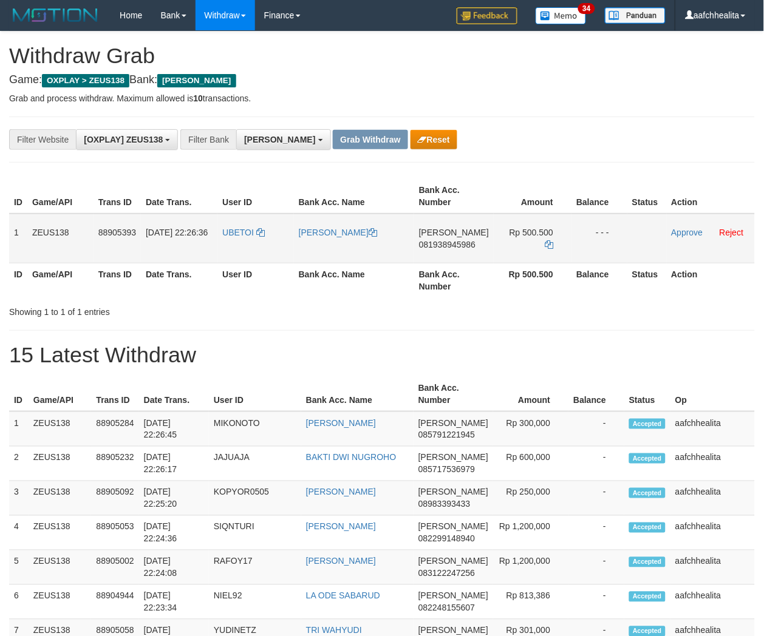
click at [247, 247] on td "UBETOI" at bounding box center [255, 239] width 76 height 50
copy link "UBETOI"
copy tr "1 ZEUS138 88905393 01/10/2025 22:26:36 UBETOI ACHMAD UBAIDILLAH DANA 0819389459…"
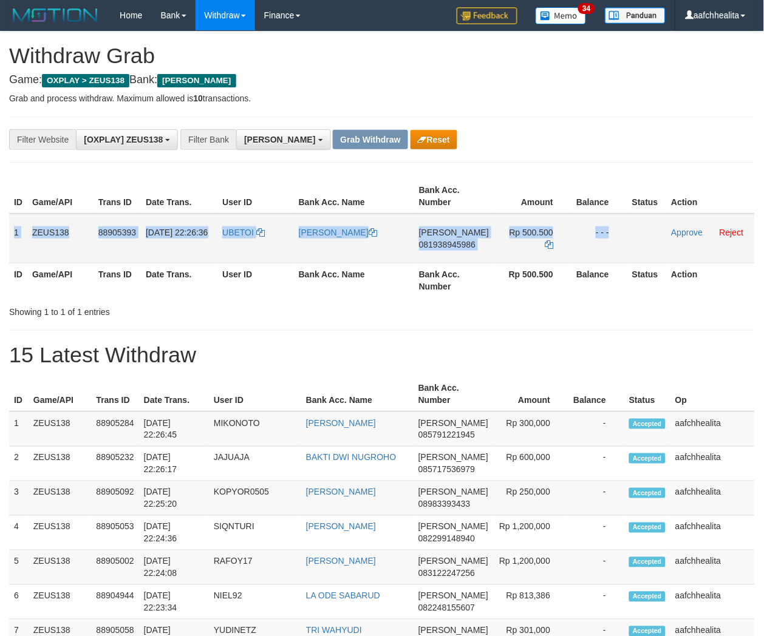
copy tr "1 ZEUS138 88905393 01/10/2025 22:26:36 UBETOI ACHMAD UBAIDILLAH DANA 0819389459…"
drag, startPoint x: 8, startPoint y: 225, endPoint x: 642, endPoint y: 241, distance: 634.0
click at [642, 241] on tr "1 ZEUS138 88905393 01/10/2025 22:26:36 UBETOI ACHMAD UBAIDILLAH DANA 0819389459…" at bounding box center [381, 239] width 745 height 50
click at [466, 245] on span "081938945986" at bounding box center [447, 245] width 56 height 10
copy tr "1 ZEUS138 88905393 01/10/2025 22:26:36 UBETOI ACHMAD UBAIDILLAH DANA 0819389459…"
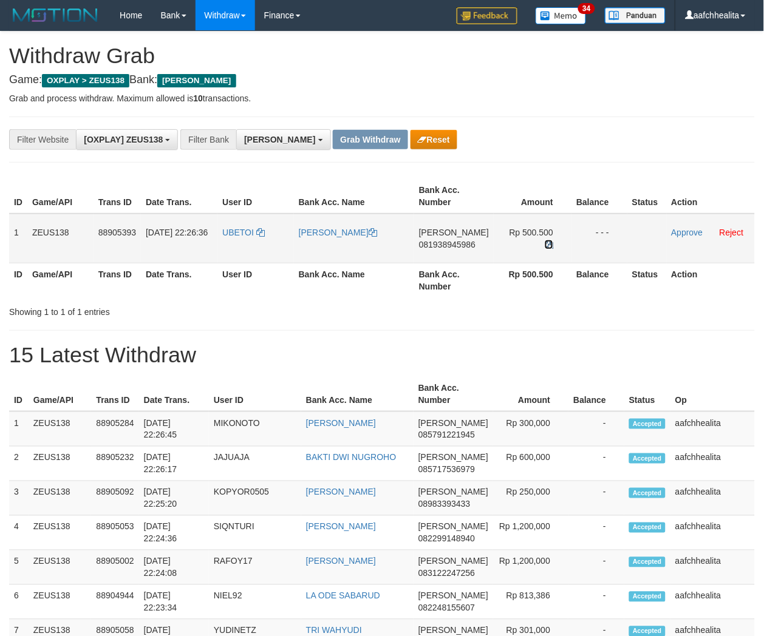
click at [545, 240] on icon at bounding box center [549, 244] width 8 height 8
click at [694, 234] on link "Approve" at bounding box center [687, 233] width 32 height 10
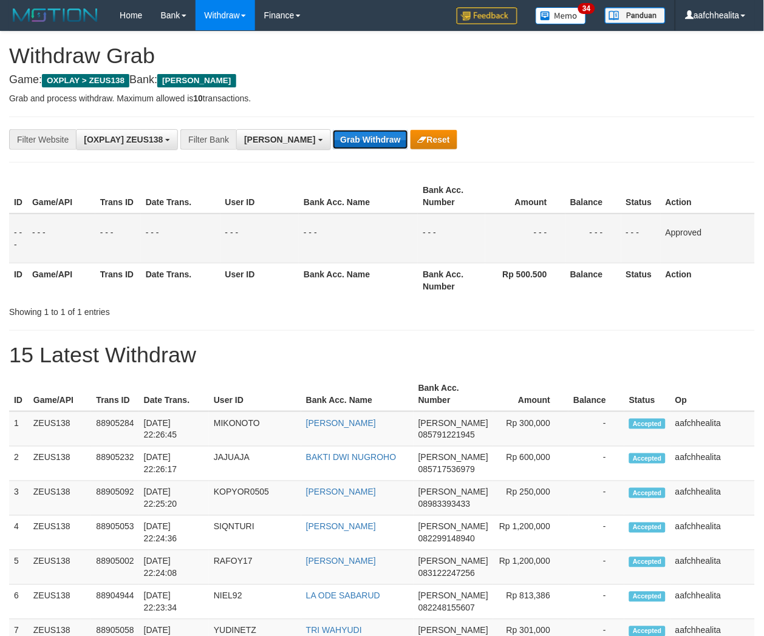
click at [333, 143] on button "Grab Withdraw" at bounding box center [370, 139] width 75 height 19
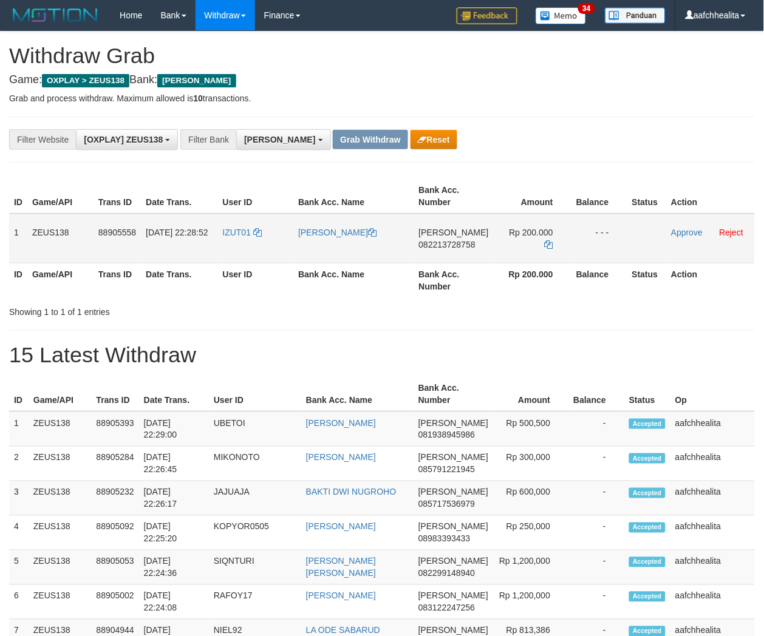
click at [237, 255] on td "IZUT01" at bounding box center [256, 239] width 76 height 50
copy link "IZUT01"
copy tr "1 ZEUS138 88905558 01/10/2025 22:28:52 IZUT01 MUHAMMAD IHKSAN"
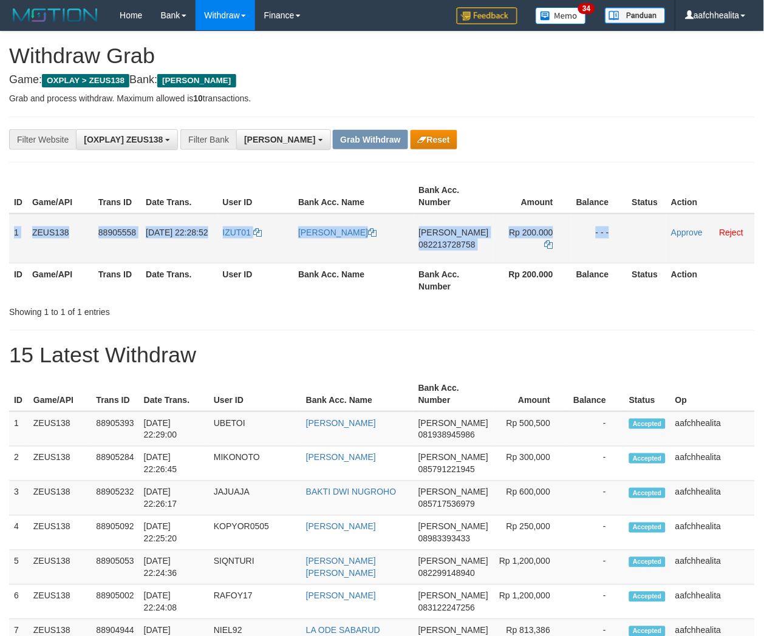
copy tr "1 ZEUS138 88905558 01/10/2025 22:28:52 IZUT01 MUHAMMAD IHKSAN DANA 082213728758…"
drag, startPoint x: 94, startPoint y: 240, endPoint x: 638, endPoint y: 243, distance: 543.9
click at [637, 243] on tr "1 ZEUS138 88905558 01/10/2025 22:28:52 IZUT01 MUHAMMAD IHKSAN DANA 082213728758…" at bounding box center [381, 239] width 745 height 50
click at [432, 242] on span "082213728758" at bounding box center [447, 245] width 56 height 10
copy tr "1 ZEUS138 88905558 01/10/2025 22:28:52 IZUT01 MUHAMMAD IHKSAN DANA 082213728758…"
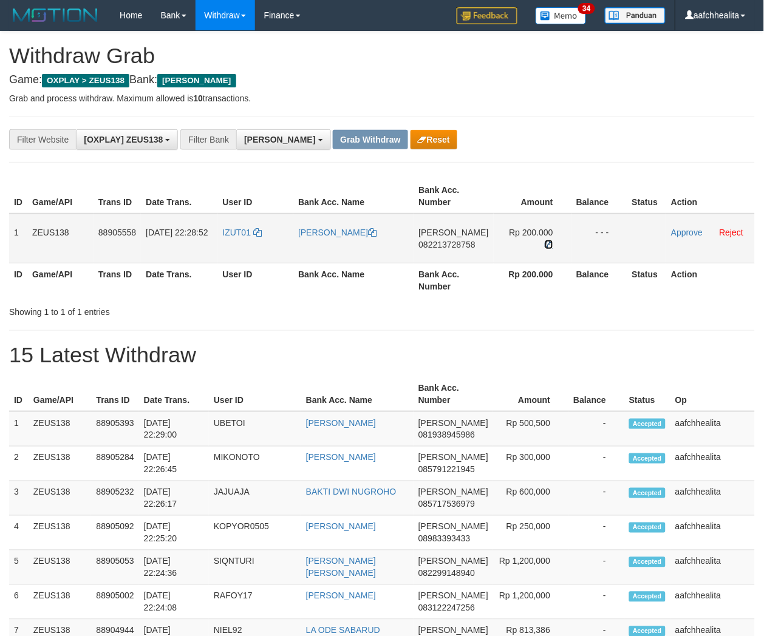
click at [545, 240] on icon at bounding box center [549, 244] width 8 height 8
click at [686, 231] on link "Approve" at bounding box center [687, 233] width 32 height 10
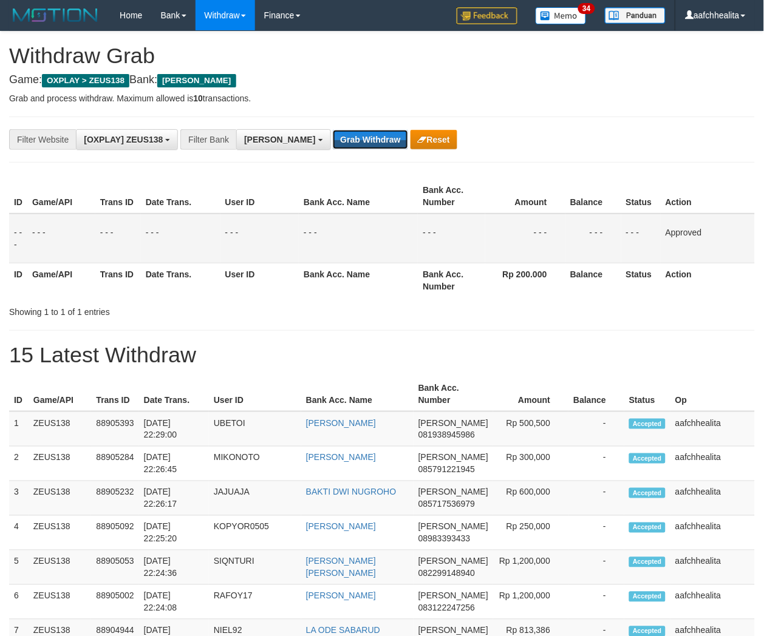
drag, startPoint x: 314, startPoint y: 136, endPoint x: 370, endPoint y: 170, distance: 65.9
click at [333, 136] on button "Grab Withdraw" at bounding box center [370, 139] width 75 height 19
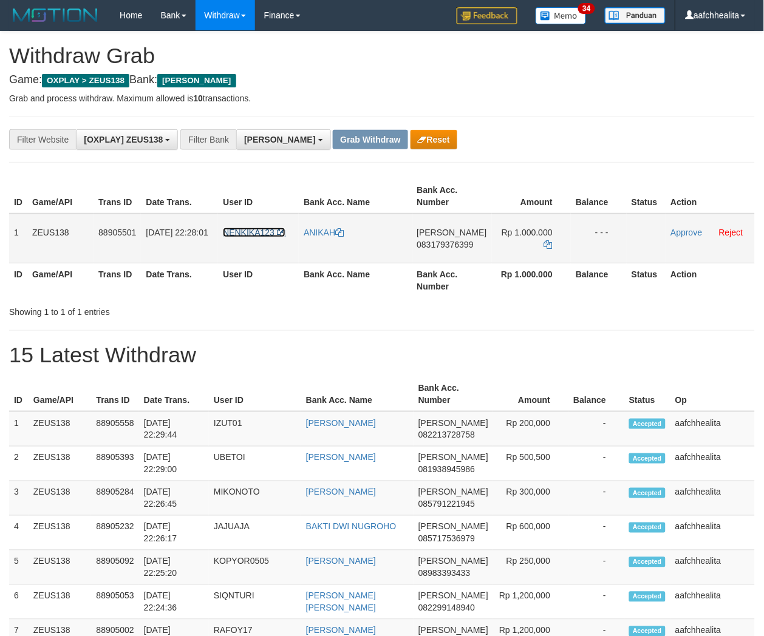
click at [255, 236] on span "NENKIKA123" at bounding box center [249, 233] width 52 height 10
click at [255, 233] on span "NENKIKA123" at bounding box center [249, 233] width 52 height 10
click at [257, 251] on td "NENKIKA123" at bounding box center [258, 239] width 81 height 50
click at [257, 250] on td "NENKIKA123" at bounding box center [258, 239] width 81 height 50
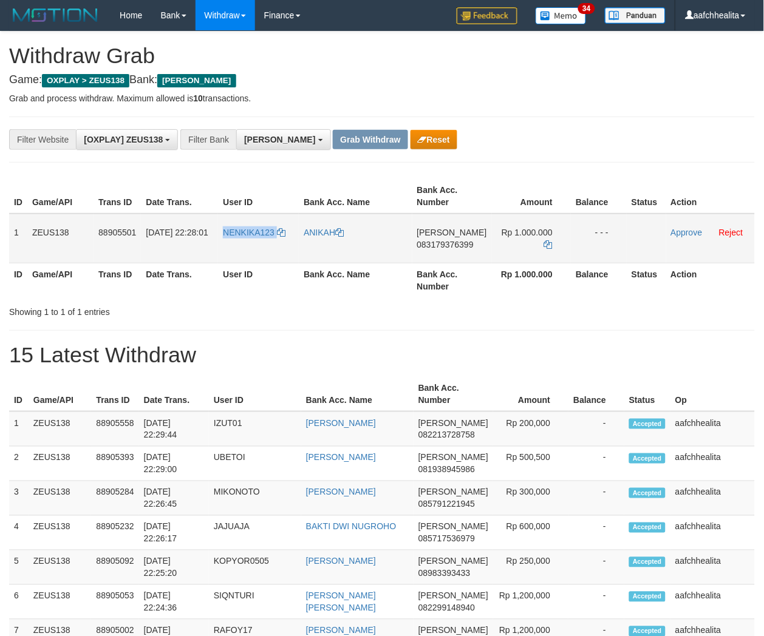
copy link "NENKIKA123"
copy tr "1 ZEUS138 88905501 01/10/2025 22:28:01 NENKIKA123 ANIKAH DANA 083179376399 Rp 1…"
drag, startPoint x: 8, startPoint y: 222, endPoint x: 628, endPoint y: 244, distance: 620.2
click at [628, 244] on tr "1 ZEUS138 88905501 01/10/2025 22:28:01 NENKIKA123 ANIKAH DANA 083179376399 Rp 1…" at bounding box center [381, 239] width 745 height 50
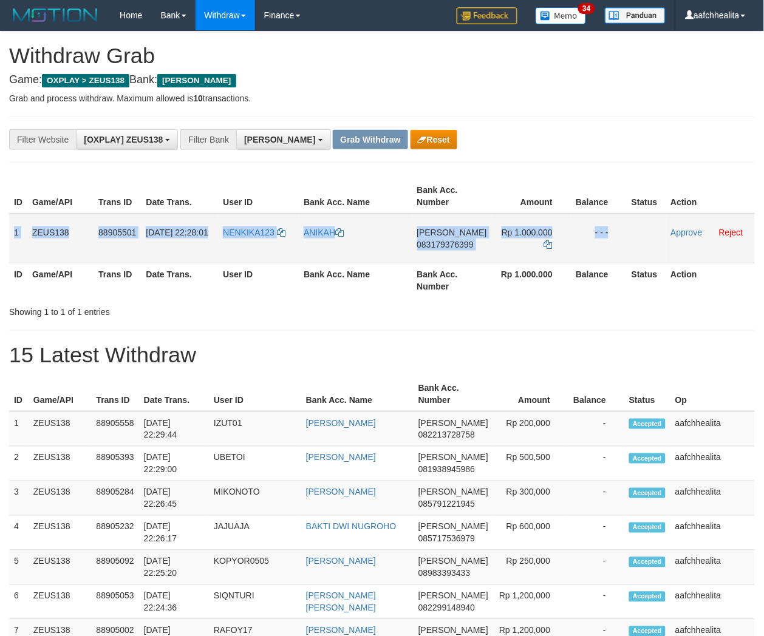
click at [453, 250] on td "DANA 083179376399" at bounding box center [452, 239] width 80 height 50
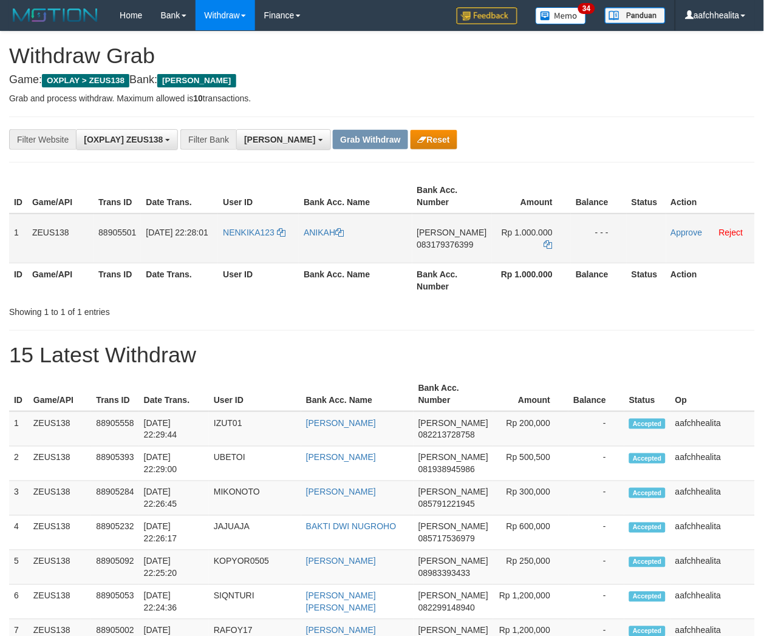
click at [450, 244] on span "083179376399" at bounding box center [445, 245] width 56 height 10
click at [549, 241] on icon at bounding box center [548, 244] width 8 height 8
click at [553, 243] on td "Rp 1.000.000" at bounding box center [531, 239] width 79 height 50
click at [677, 228] on link "Approve" at bounding box center [687, 233] width 32 height 10
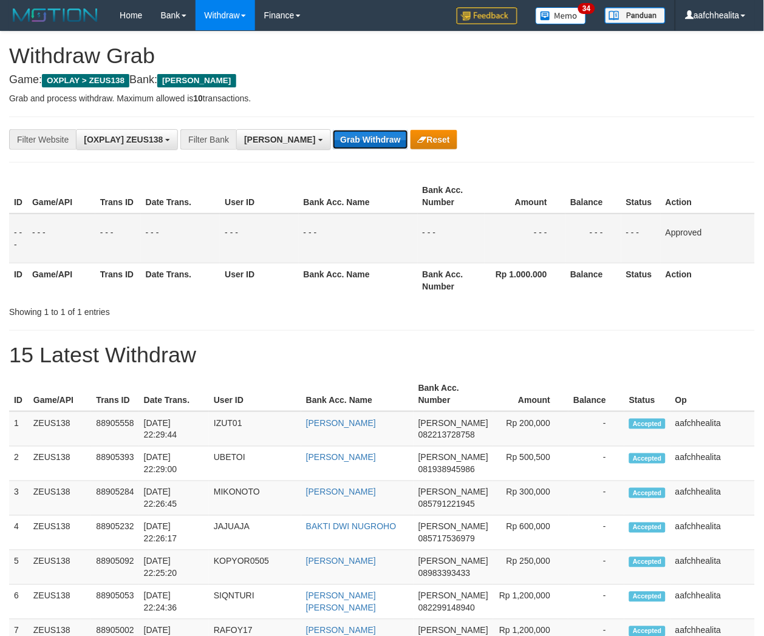
click at [336, 132] on button "Grab Withdraw" at bounding box center [370, 139] width 75 height 19
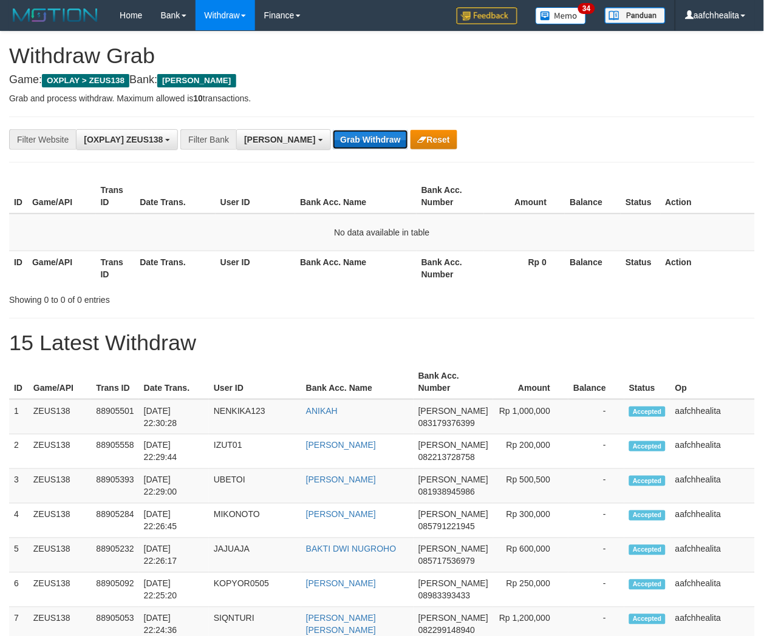
click at [333, 144] on button "Grab Withdraw" at bounding box center [370, 139] width 75 height 19
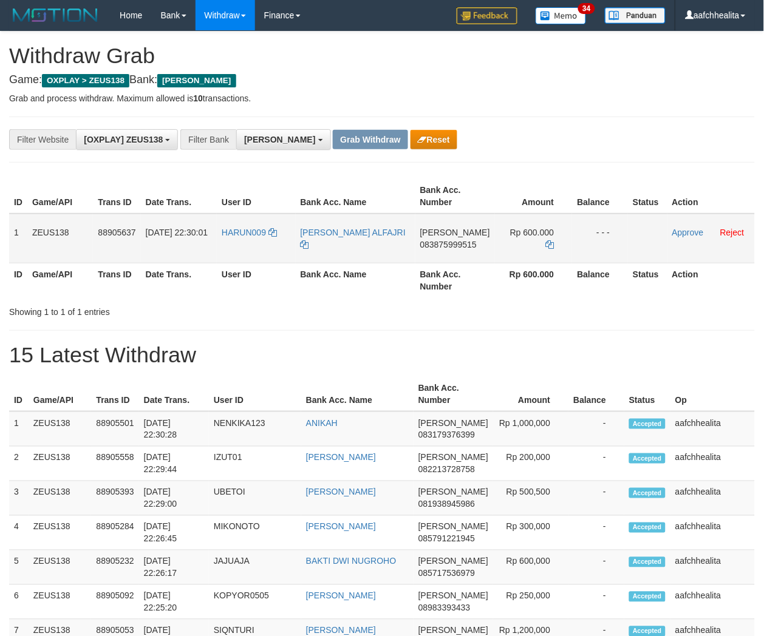
click at [265, 251] on td "HARUN009" at bounding box center [256, 239] width 78 height 50
copy link "HARUN009"
copy tr "1 ZEUS138 88905637 [DATE] 22:30:01 HARUN009 [PERSON_NAME]"
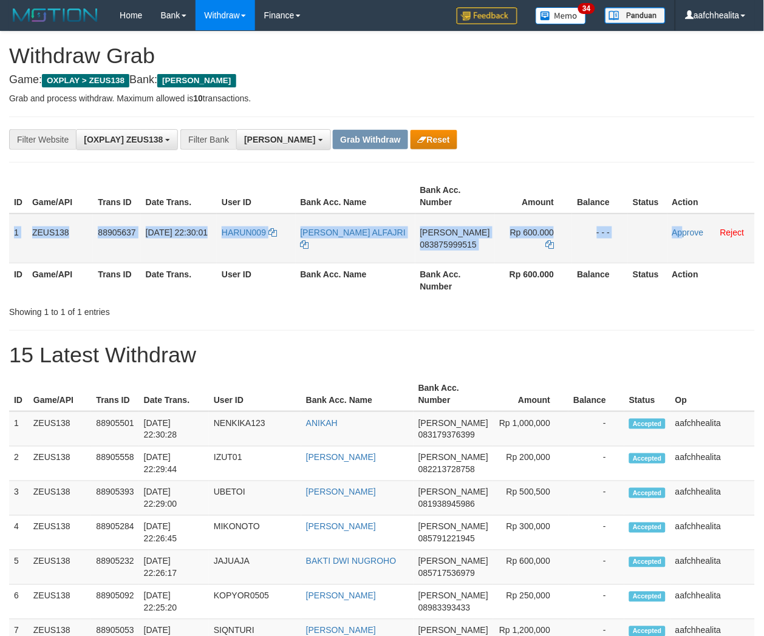
copy tr "1 ZEUS138 88905637 [DATE] 22:30:01 HARUN009 [PERSON_NAME] ALFAJRI DANA 08387599…"
drag, startPoint x: 8, startPoint y: 236, endPoint x: 681, endPoint y: 240, distance: 672.6
click at [679, 240] on tr "1 ZEUS138 88905637 [DATE] 22:30:01 HARUN009 [PERSON_NAME] ALFAJRI DANA 08387599…" at bounding box center [381, 239] width 745 height 50
click at [453, 242] on span "083875999515" at bounding box center [448, 245] width 56 height 10
copy tr "1 ZEUS138 88905637 [DATE] 22:30:01 HARUN009 [PERSON_NAME] ALFAJRI DANA 08387599…"
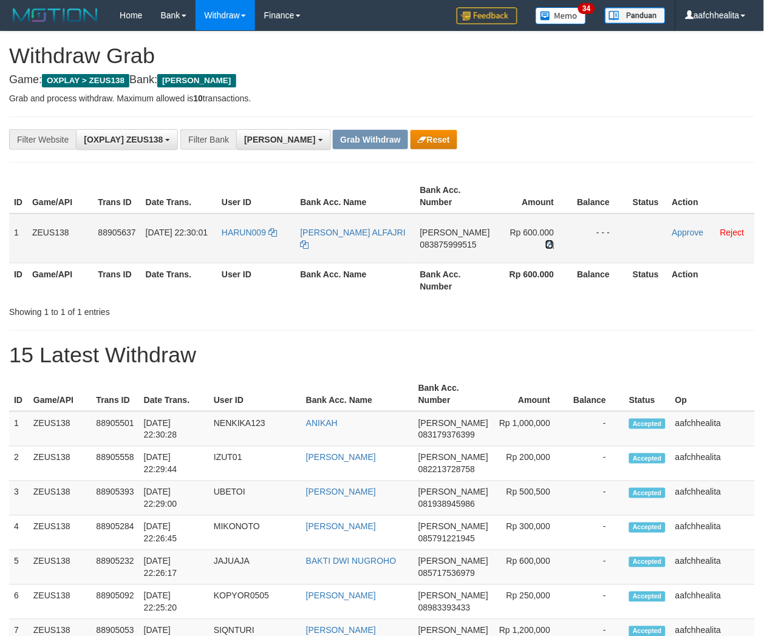
click at [545, 240] on icon at bounding box center [549, 244] width 8 height 8
click at [678, 233] on link "Approve" at bounding box center [688, 233] width 32 height 10
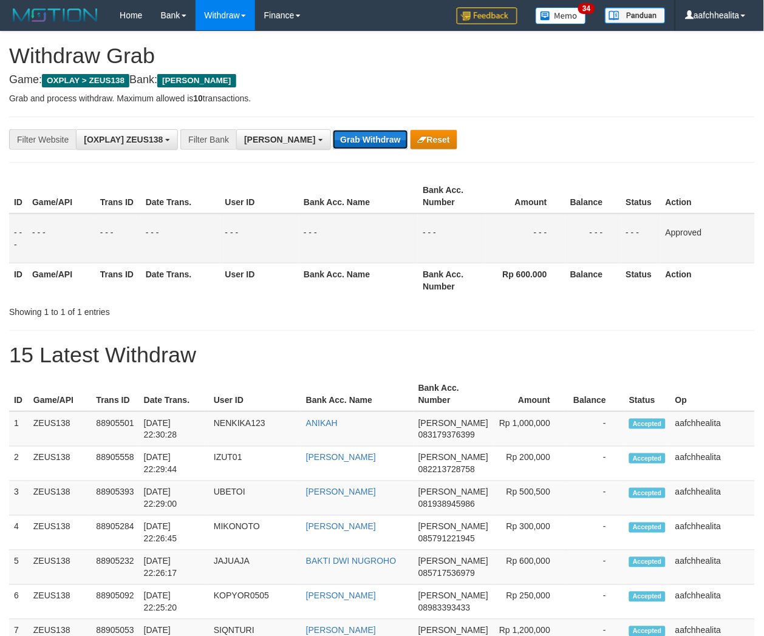
click at [339, 137] on button "Grab Withdraw" at bounding box center [370, 139] width 75 height 19
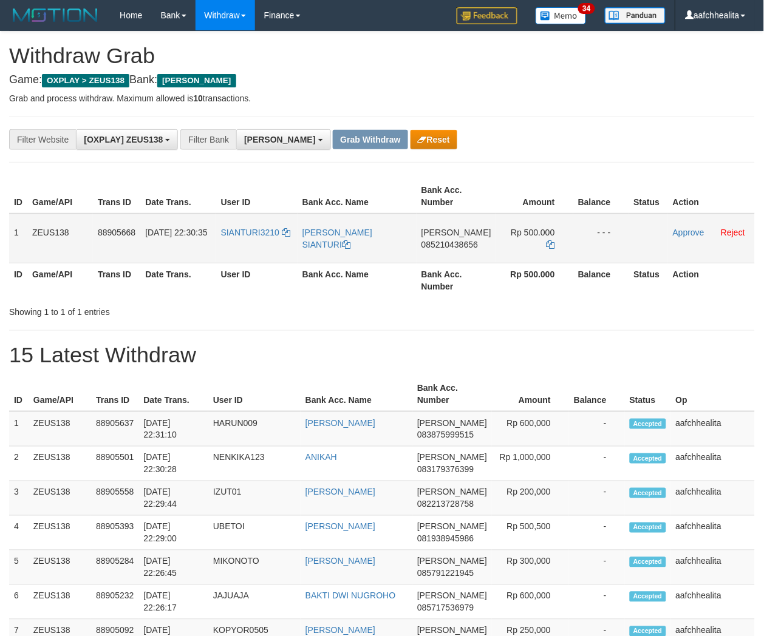
click at [243, 243] on td "SIANTURI3210" at bounding box center [256, 239] width 81 height 50
copy span "SIANTURI3210"
copy tr "1 ZEUS138 88905668 01/10/2025 22:30:35 SIANTURI3210 PATAR KRISTOPEL SIANTURI DA…"
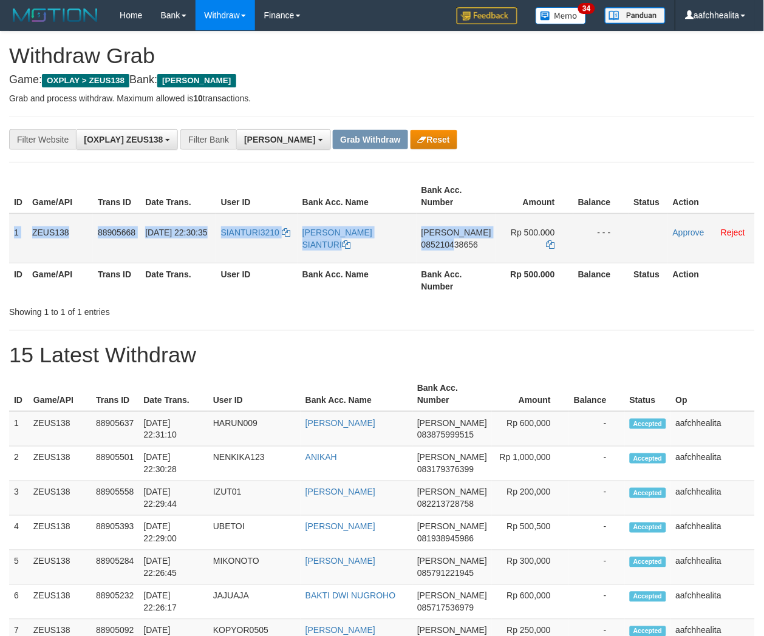
drag, startPoint x: 11, startPoint y: 233, endPoint x: 617, endPoint y: 257, distance: 606.3
click at [617, 257] on tr "1 ZEUS138 88905668 01/10/2025 22:30:35 SIANTURI3210 PATAR KRISTOPEL SIANTURI DA…" at bounding box center [381, 239] width 745 height 50
copy tr "1 ZEUS138 88905668 01/10/2025 22:30:35 SIANTURI3210 PATAR KRISTOPEL SIANTURI DA…"
click at [474, 245] on span "085210438656" at bounding box center [449, 245] width 56 height 10
copy tr "1 ZEUS138 88905668 01/10/2025 22:30:35 SIANTURI3210 PATAR KRISTOPEL SIANTURI DA…"
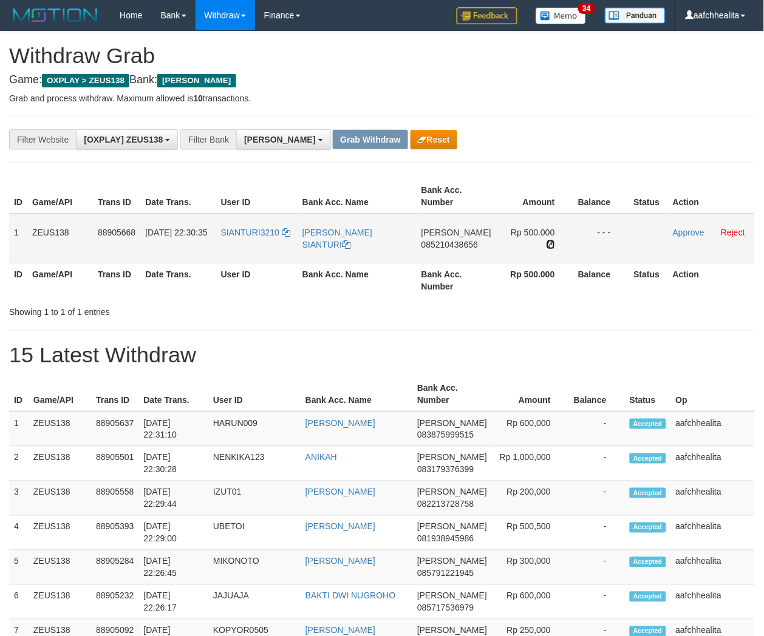
click at [546, 240] on icon at bounding box center [550, 244] width 8 height 8
drag, startPoint x: 546, startPoint y: 232, endPoint x: 554, endPoint y: 232, distance: 7.9
click at [547, 240] on icon at bounding box center [550, 244] width 8 height 8
click at [673, 235] on link "Approve" at bounding box center [689, 233] width 32 height 10
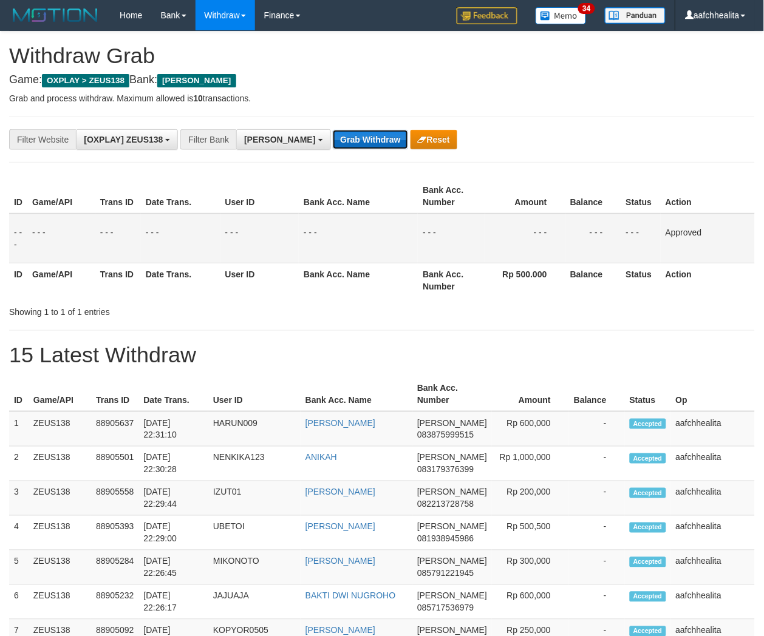
click at [333, 140] on button "Grab Withdraw" at bounding box center [370, 139] width 75 height 19
